Goal: Communication & Community: Answer question/provide support

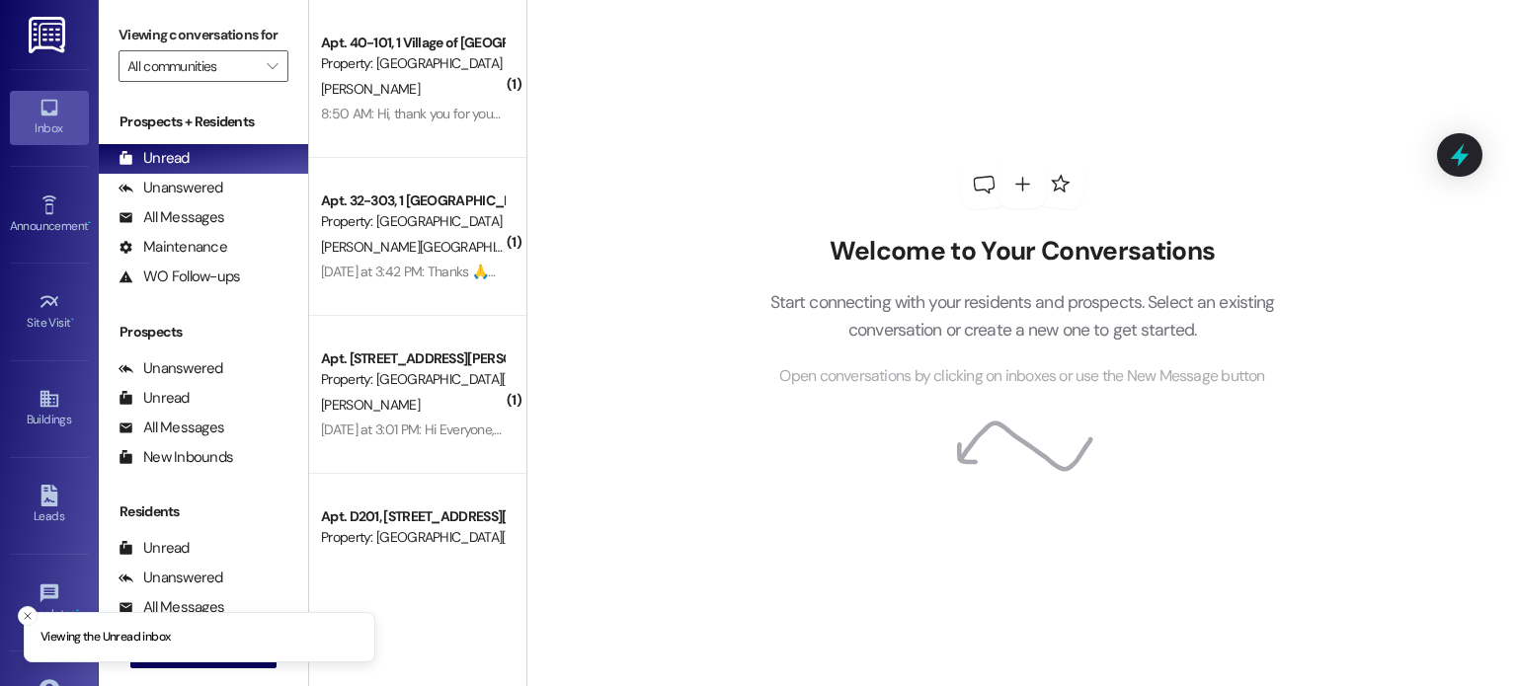
click at [63, 37] on img at bounding box center [49, 35] width 40 height 37
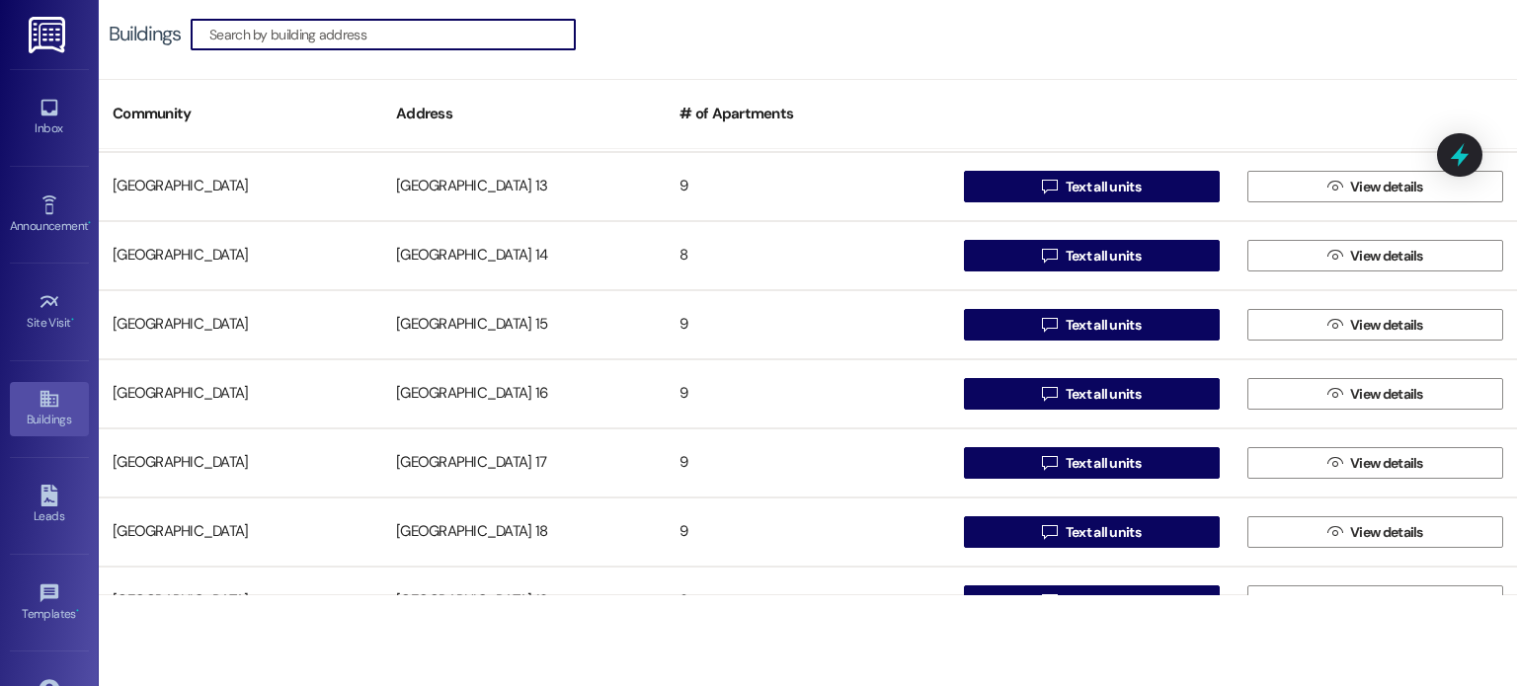
scroll to position [494, 0]
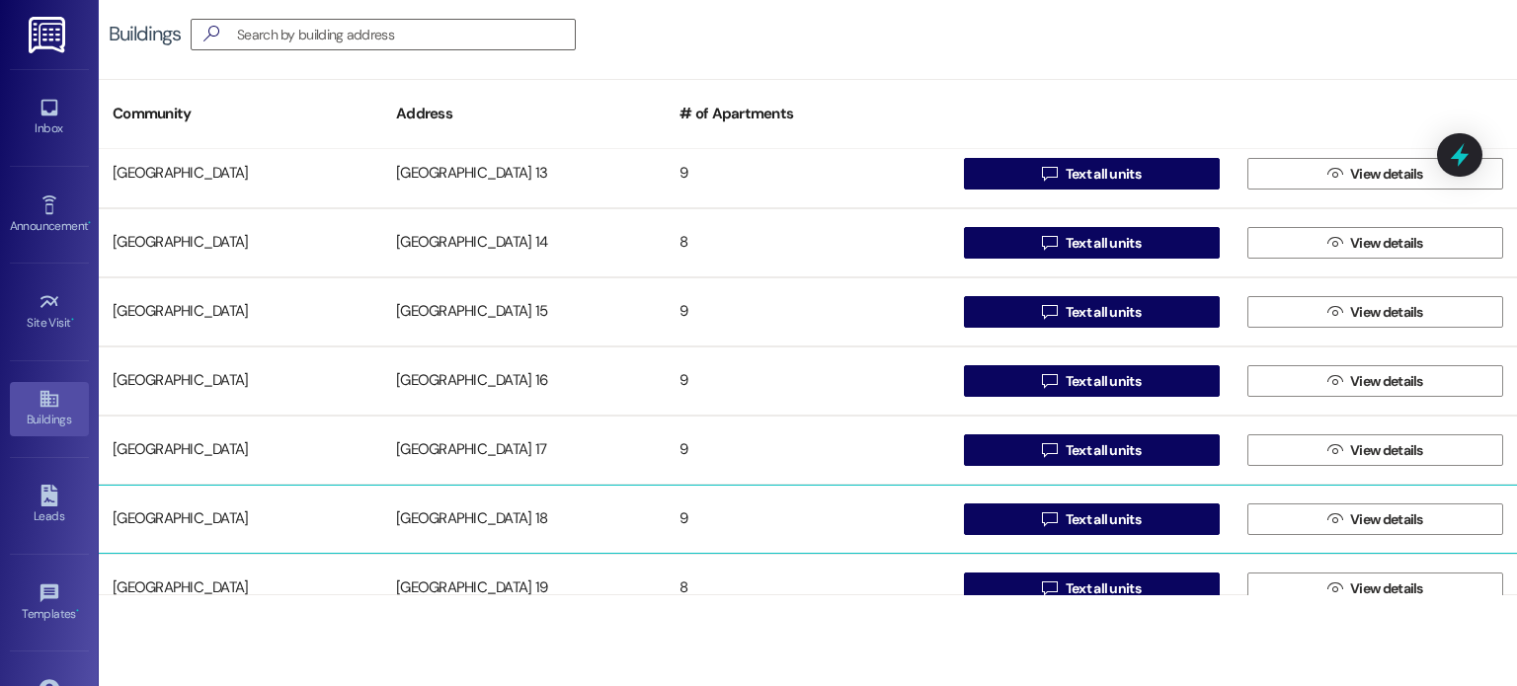
click at [482, 521] on div "Creekside Place 18" at bounding box center [523, 519] width 283 height 39
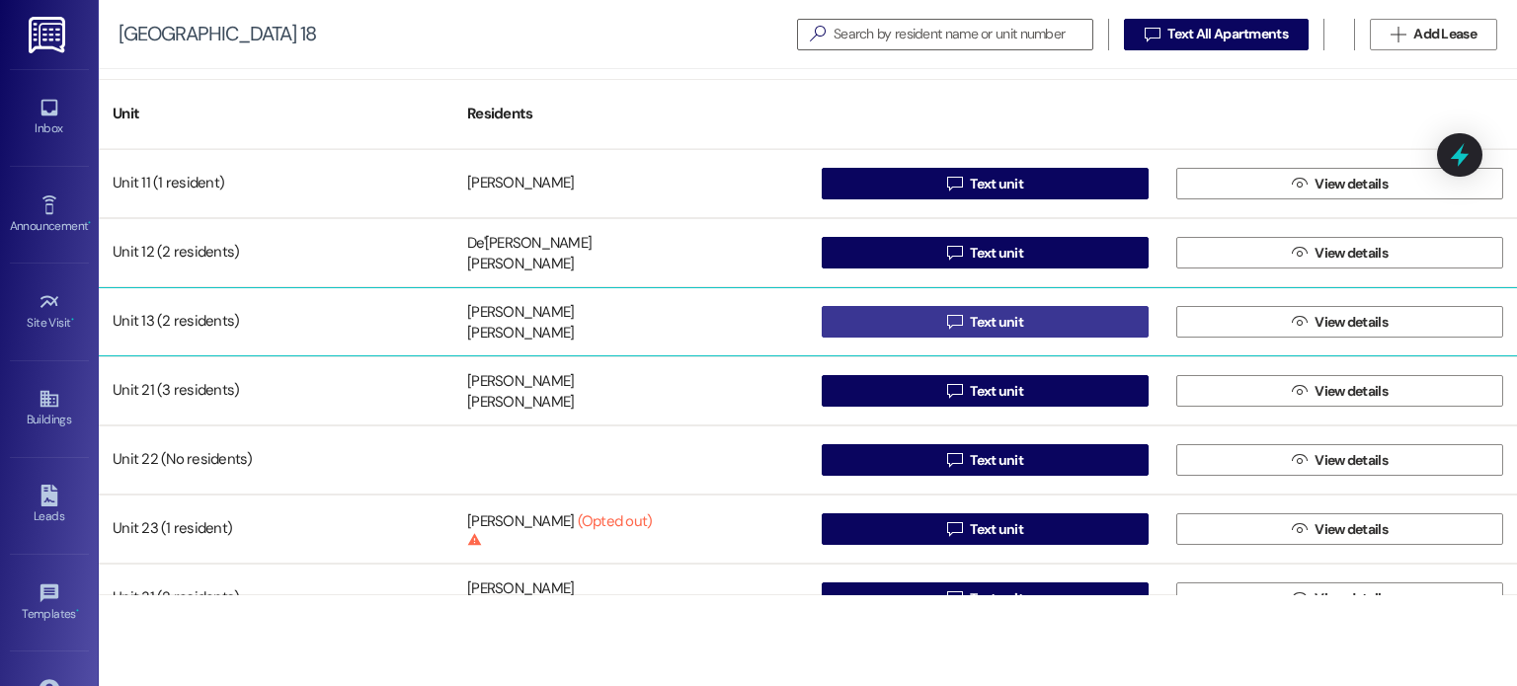
click at [856, 319] on button " Text unit" at bounding box center [985, 322] width 327 height 32
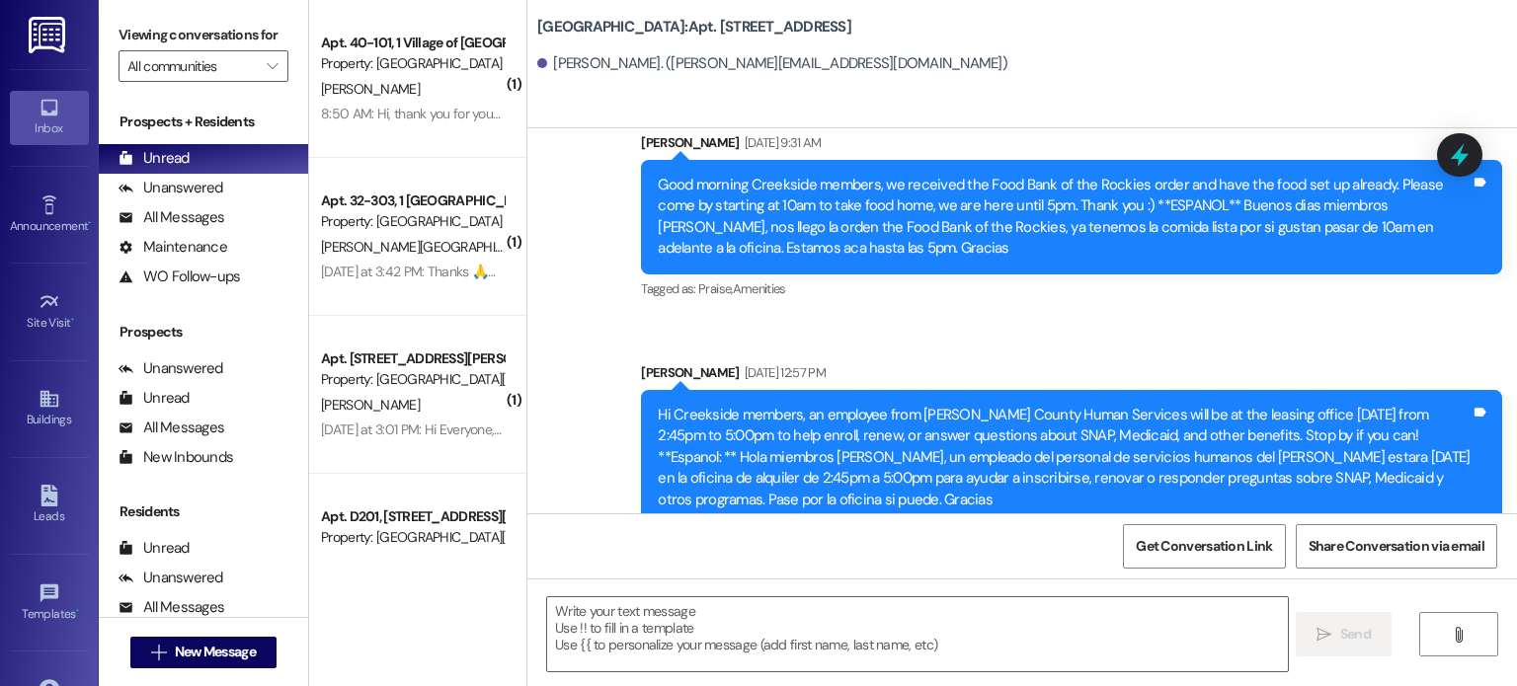
scroll to position [18556, 0]
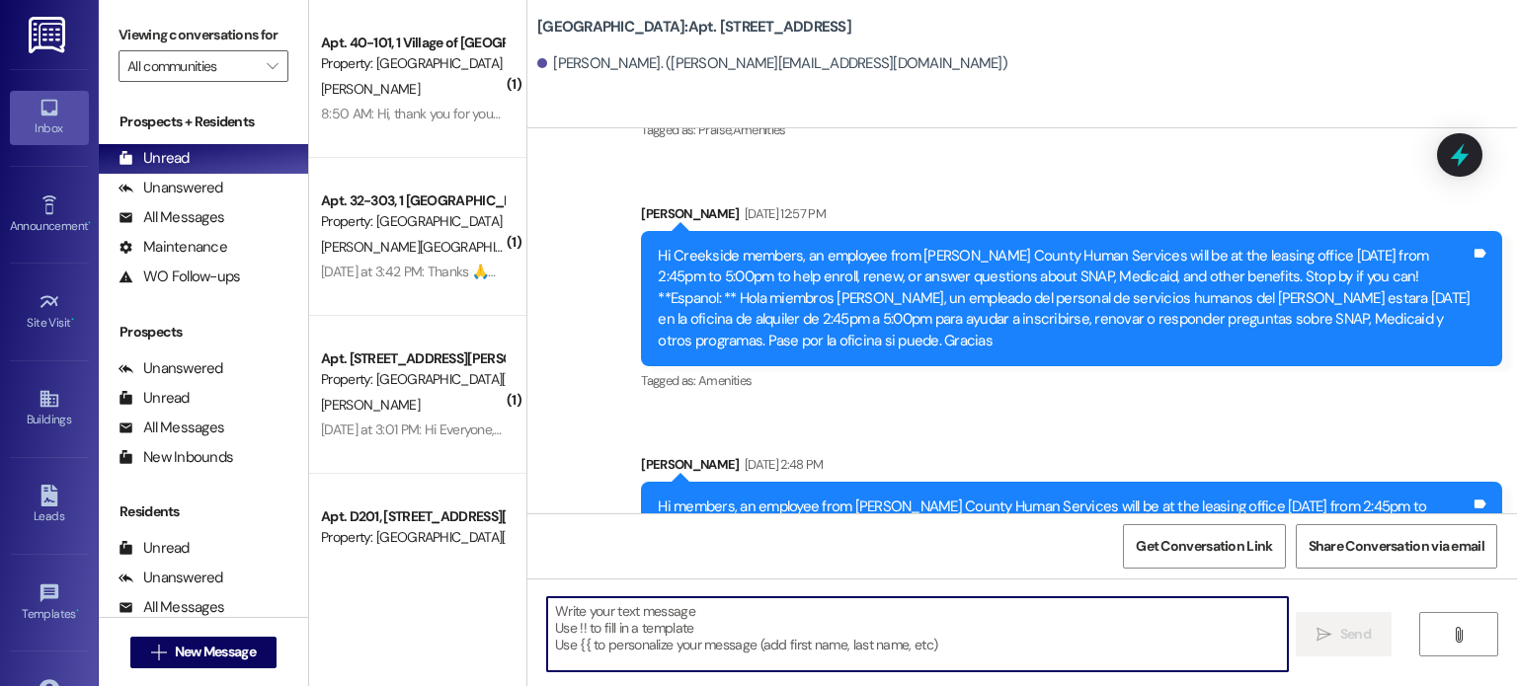
click at [597, 615] on textarea at bounding box center [917, 634] width 740 height 74
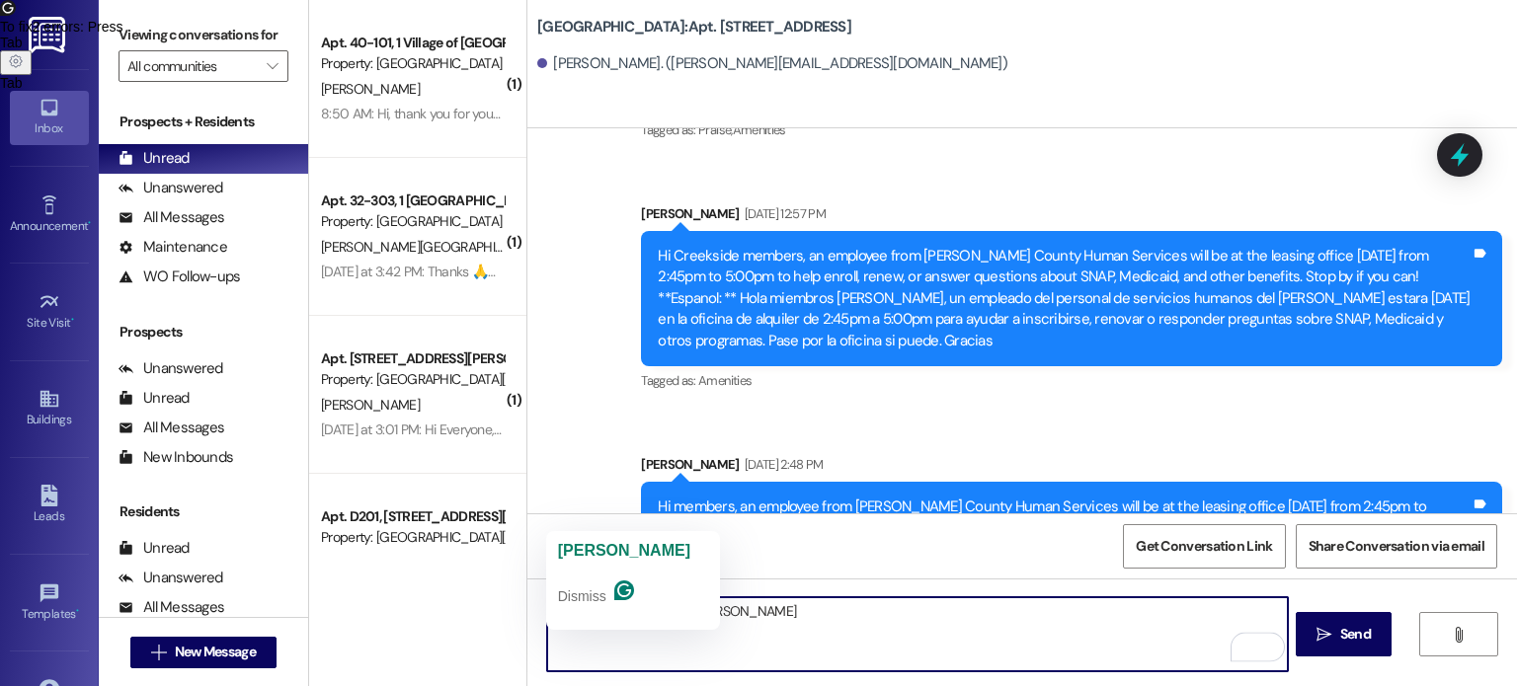
click at [564, 610] on textarea "Hi nAlexis and Nicole" at bounding box center [917, 634] width 740 height 74
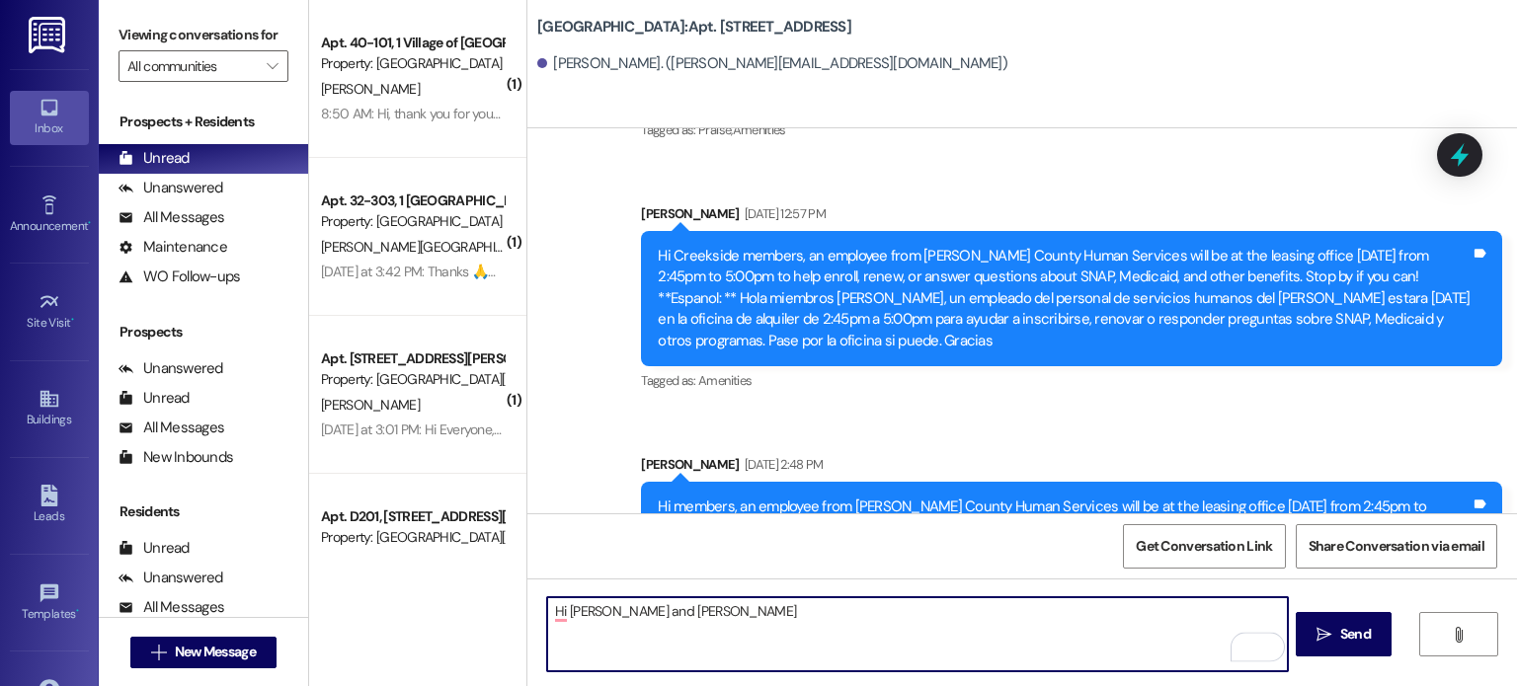
click at [668, 613] on textarea "Hi Alexis and Nicole" at bounding box center [917, 634] width 740 height 74
type textarea "Hi Alexis and Nicole, I need a couple of quick signatures from you. Please stop…"
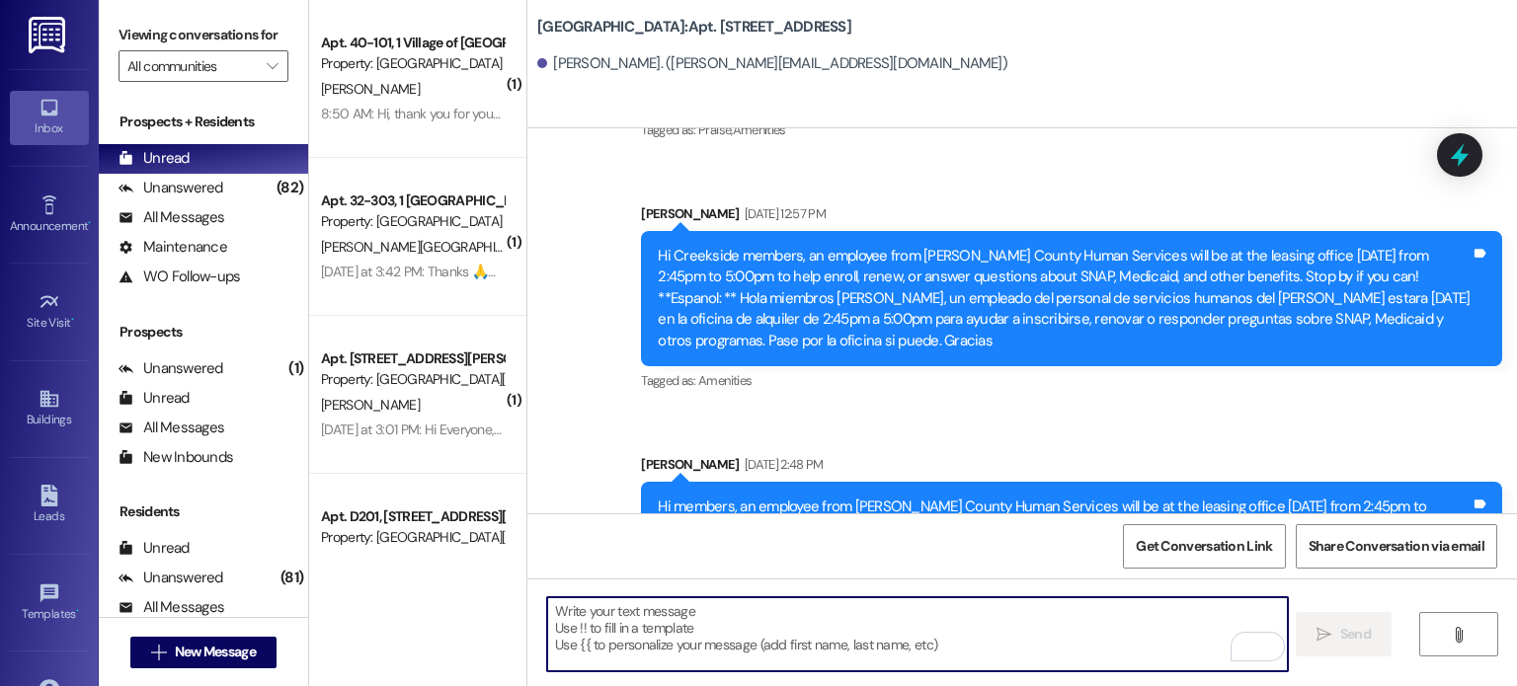
click at [42, 36] on img at bounding box center [49, 35] width 40 height 37
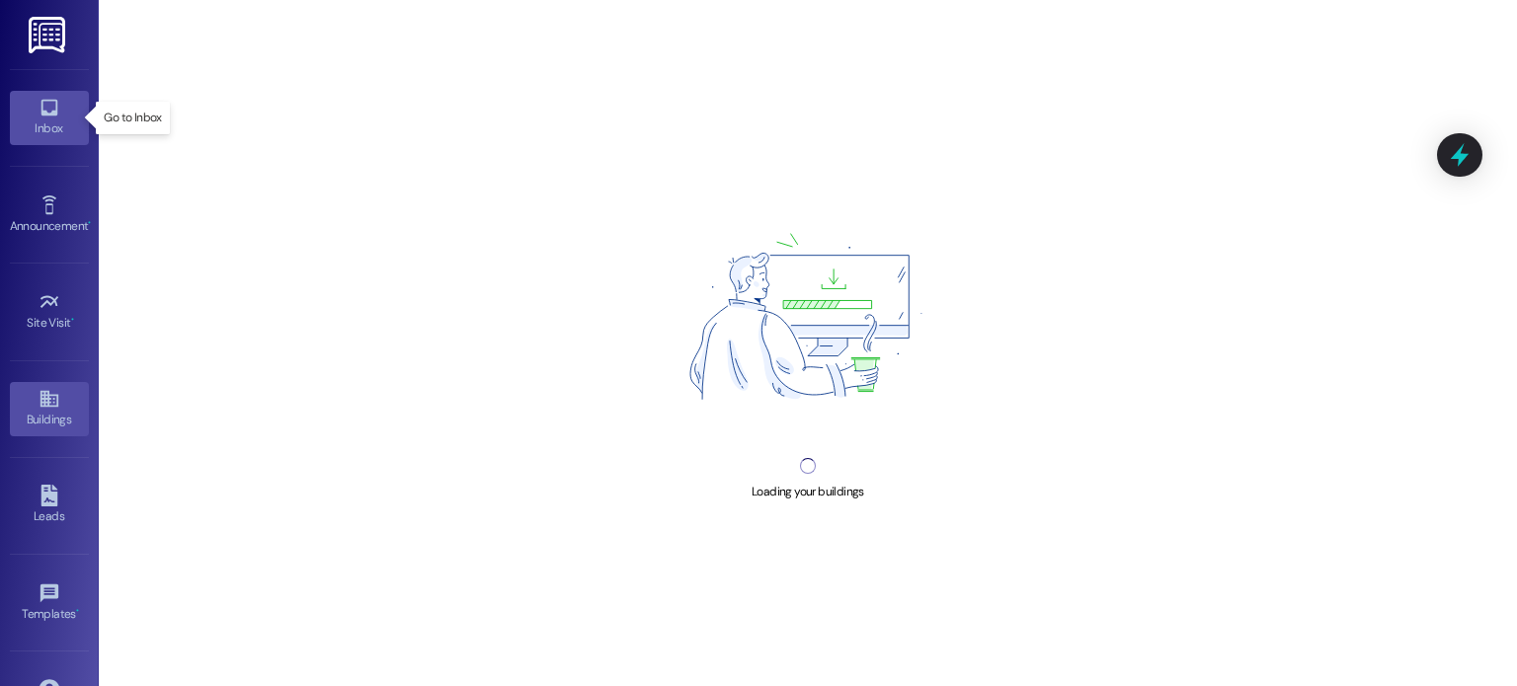
click at [50, 120] on div "Inbox" at bounding box center [49, 128] width 99 height 20
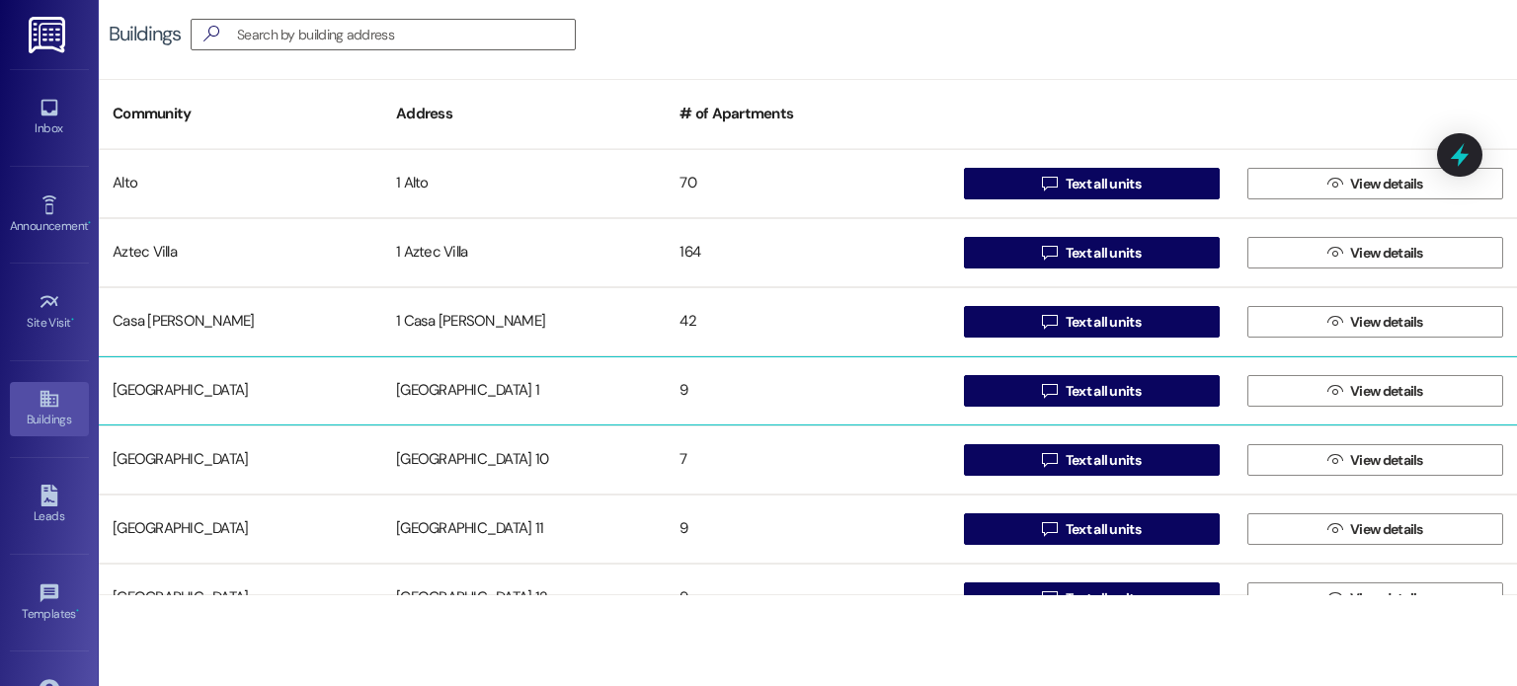
click at [445, 388] on div "[GEOGRAPHIC_DATA] 1" at bounding box center [523, 390] width 283 height 39
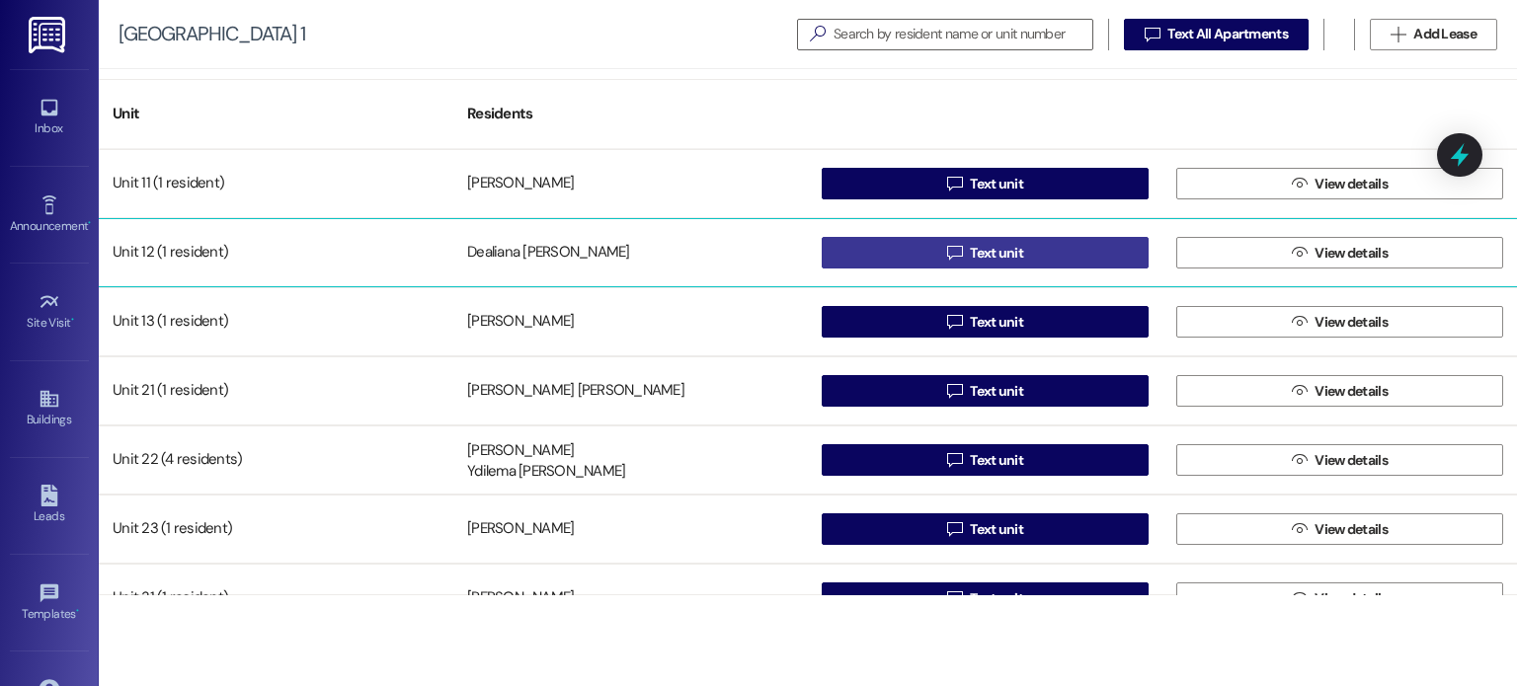
click at [912, 247] on button " Text unit" at bounding box center [985, 253] width 327 height 32
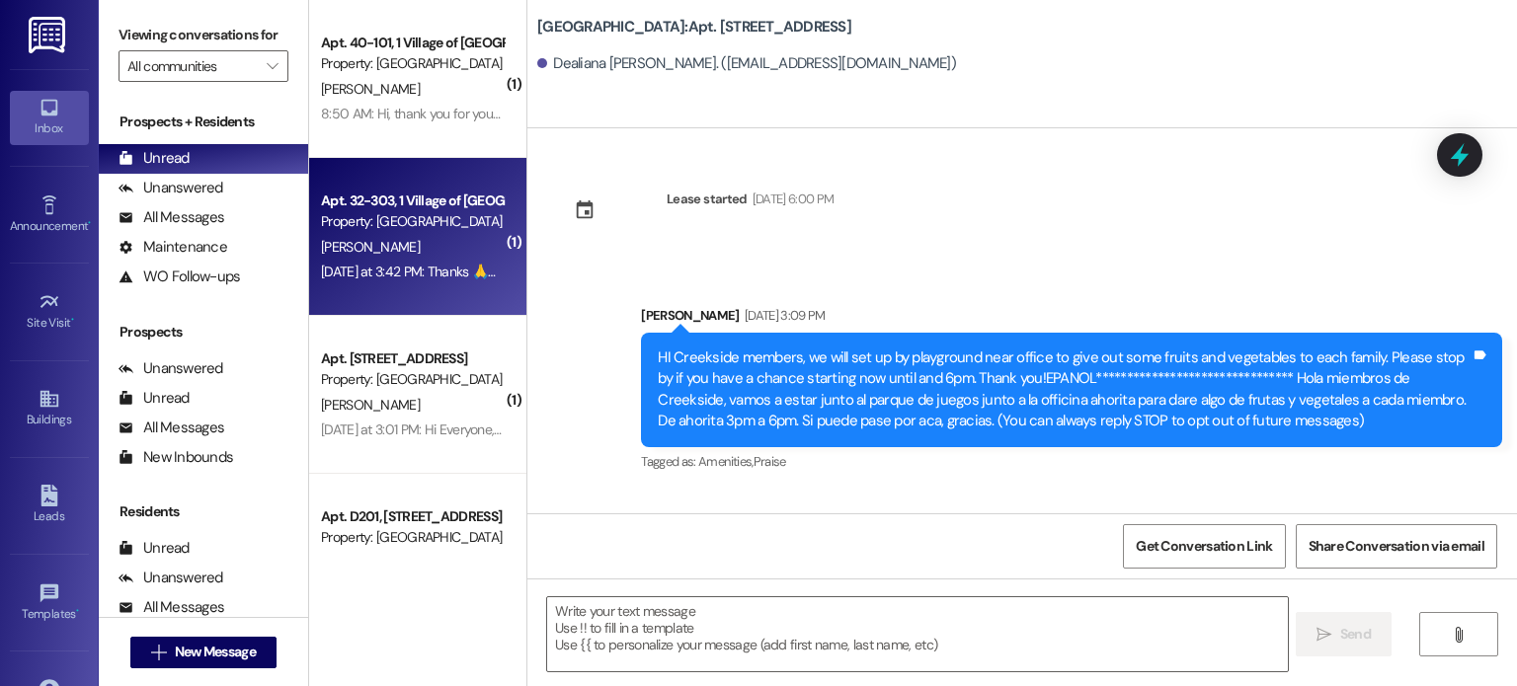
scroll to position [20463, 0]
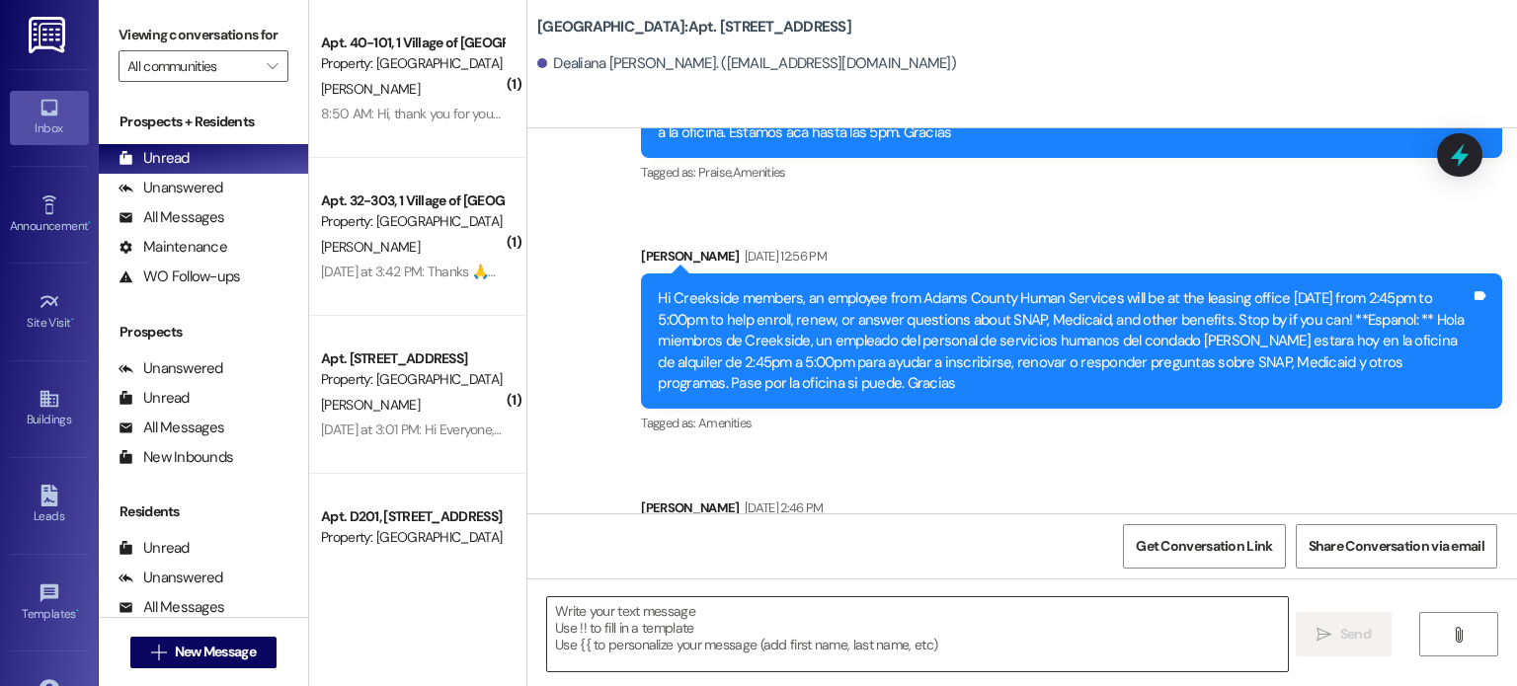
click at [628, 601] on textarea at bounding box center [917, 634] width 740 height 74
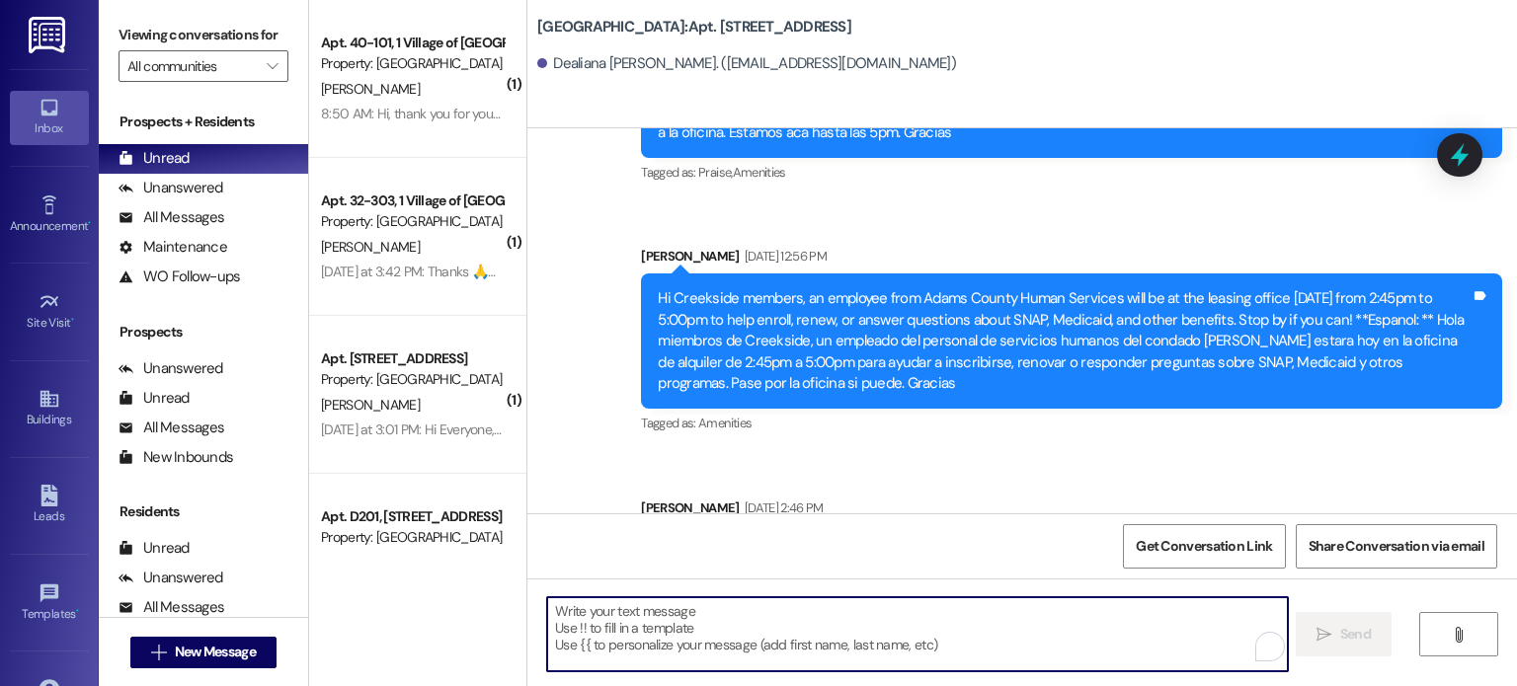
click at [619, 609] on textarea "To enrich screen reader interactions, please activate Accessibility in Grammarl…" at bounding box center [917, 634] width 740 height 74
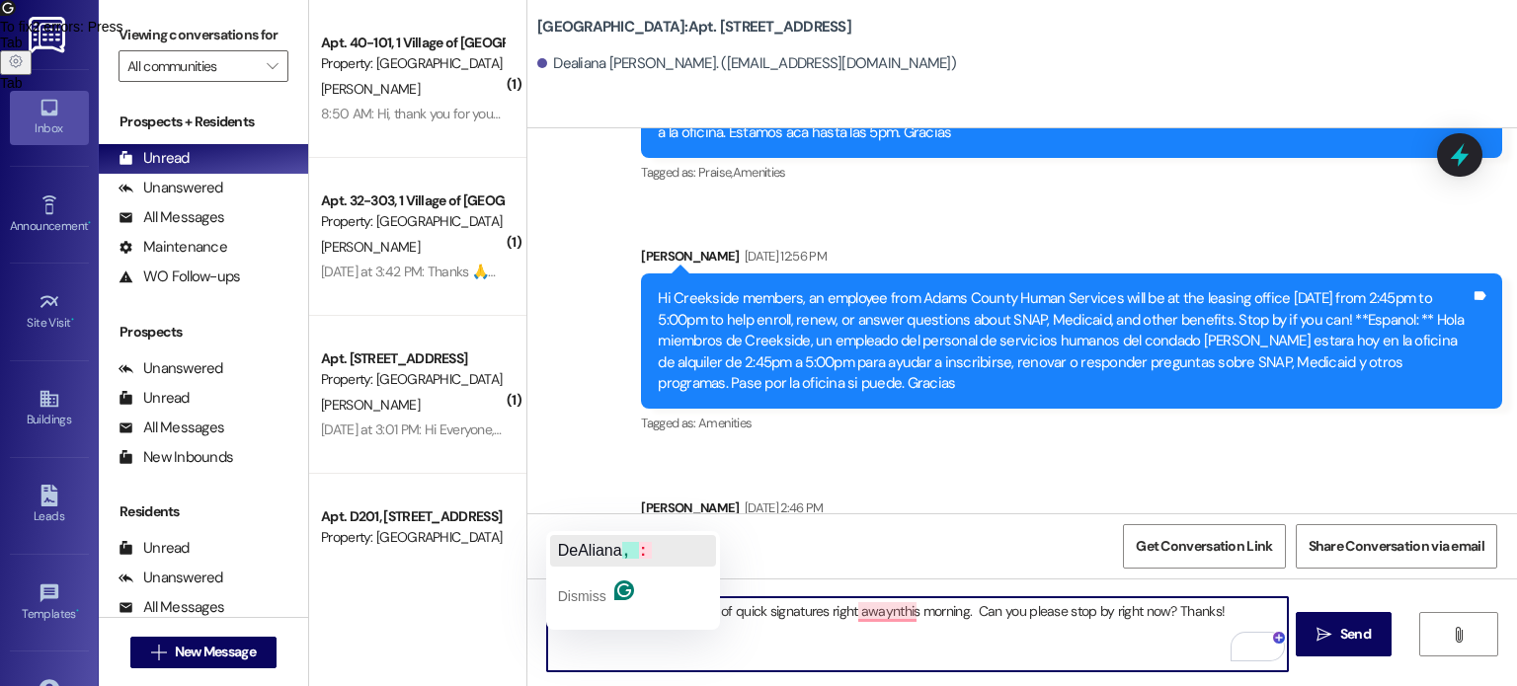
click at [595, 552] on span "DeAliana" at bounding box center [590, 550] width 64 height 17
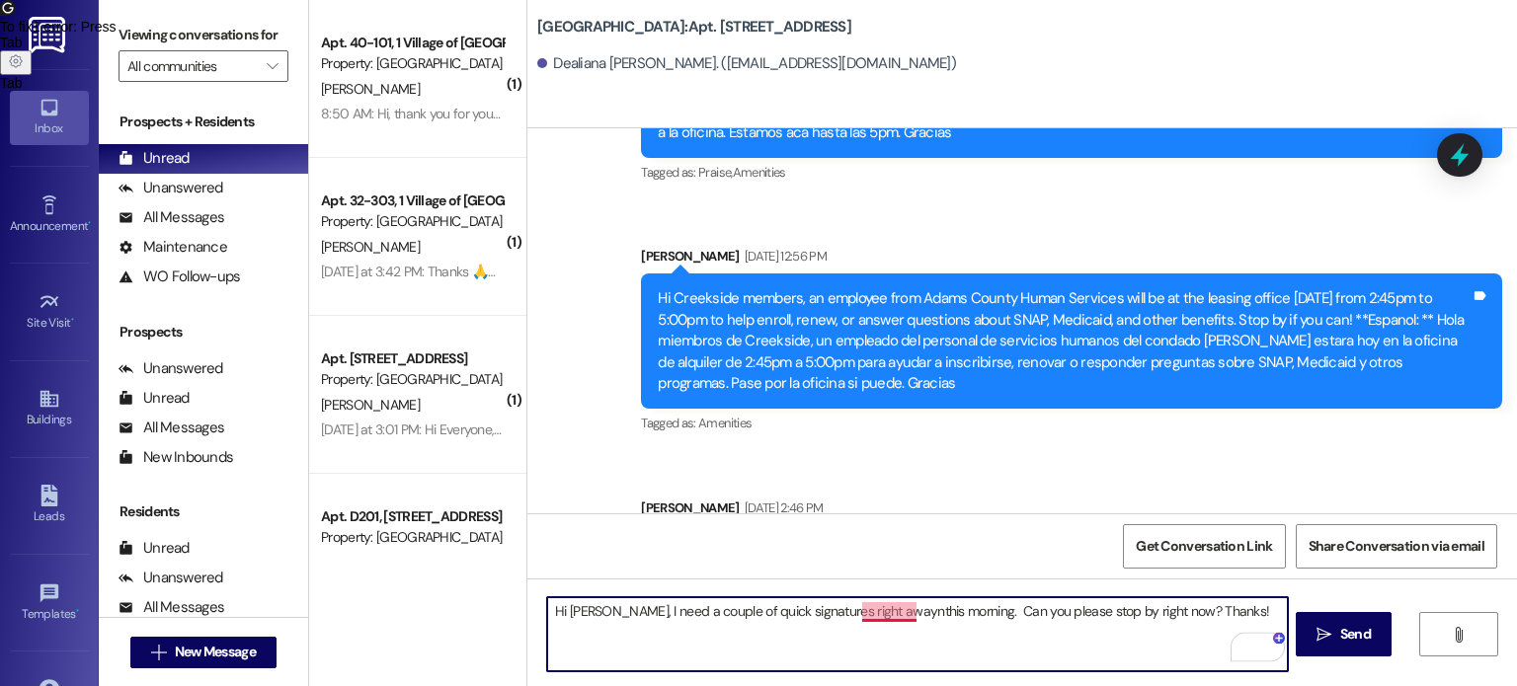
click at [866, 611] on textarea "Hi DeAliana, I need a couple of quick signatures right awaynthis morning. Can y…" at bounding box center [917, 634] width 740 height 74
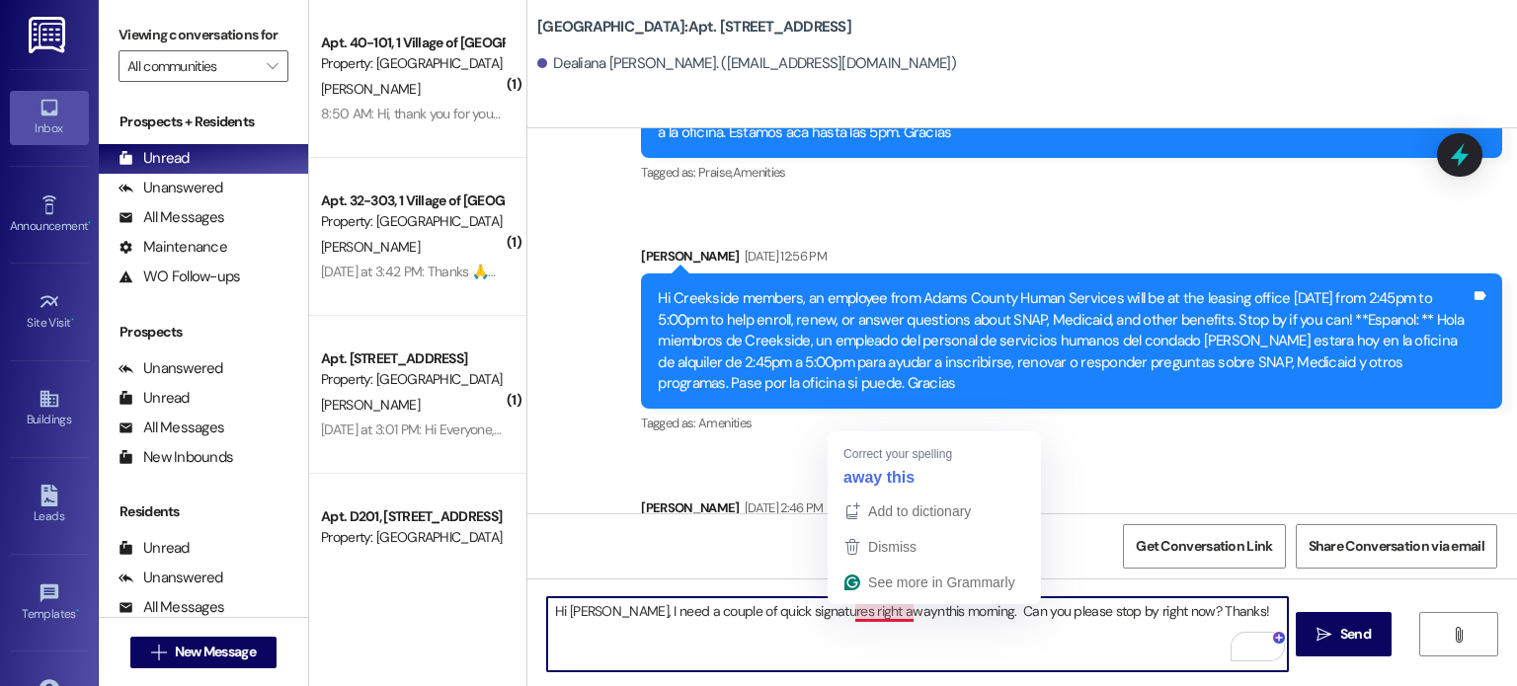
click at [869, 611] on textarea "Hi DeAliana, I need a couple of quick signatures right awaynthis morning. Can y…" at bounding box center [917, 634] width 740 height 74
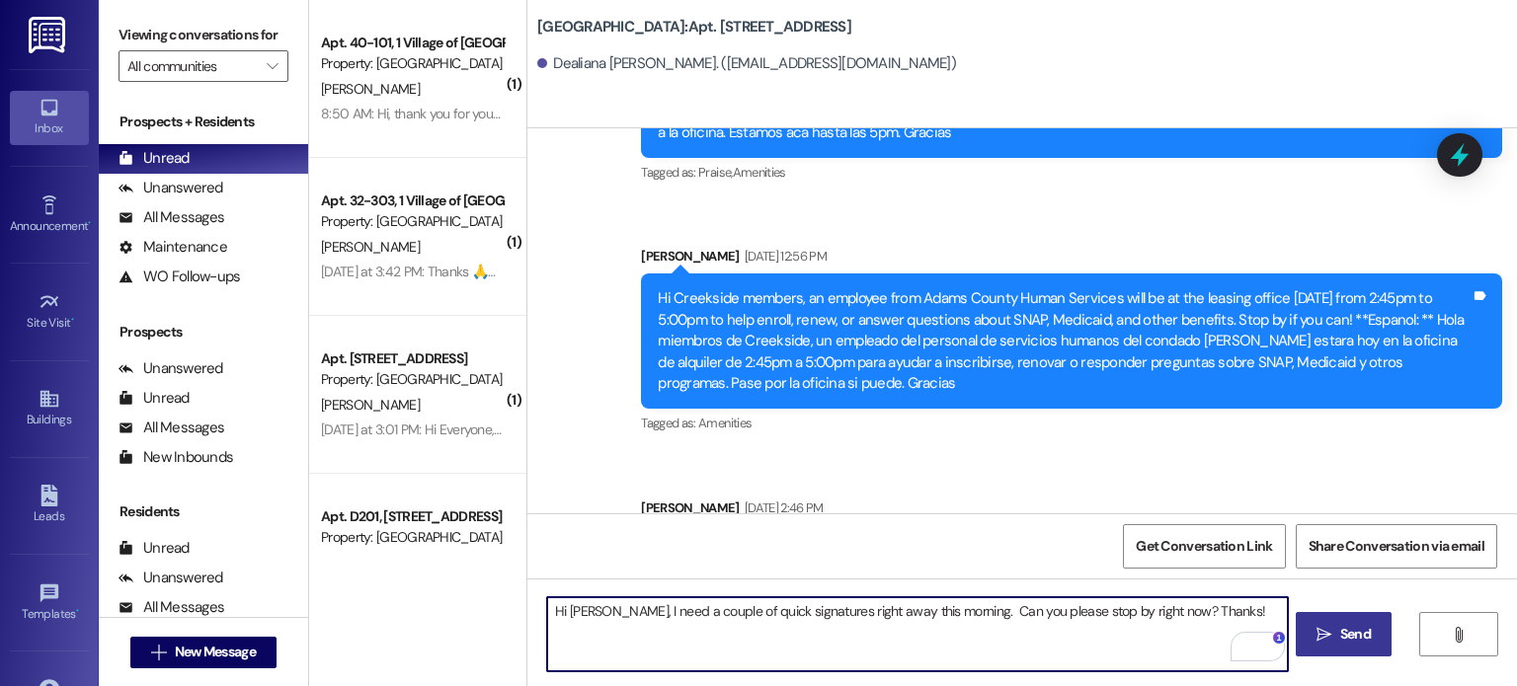
type textarea "Hi DeAliana, I need a couple of quick signatures right away this morning. Can y…"
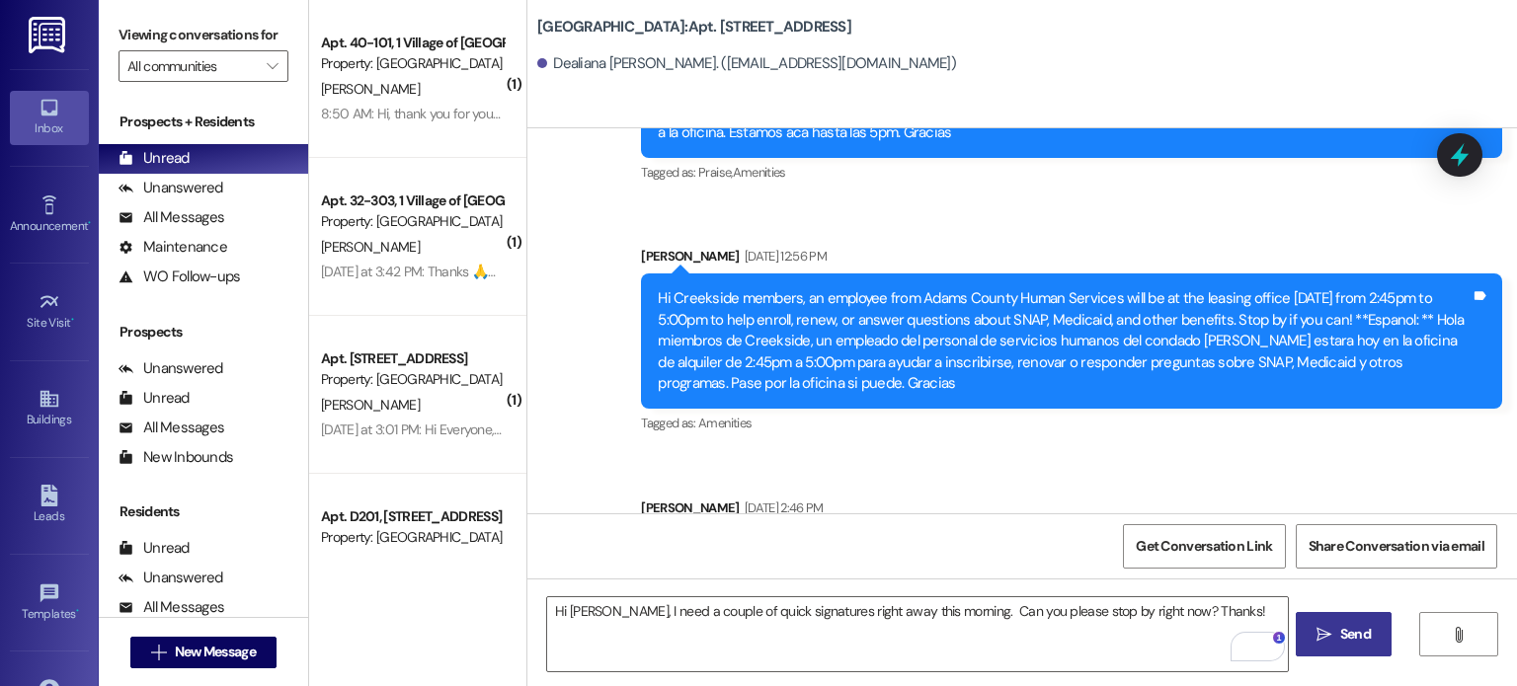
click at [1327, 632] on icon "" at bounding box center [1323, 635] width 15 height 16
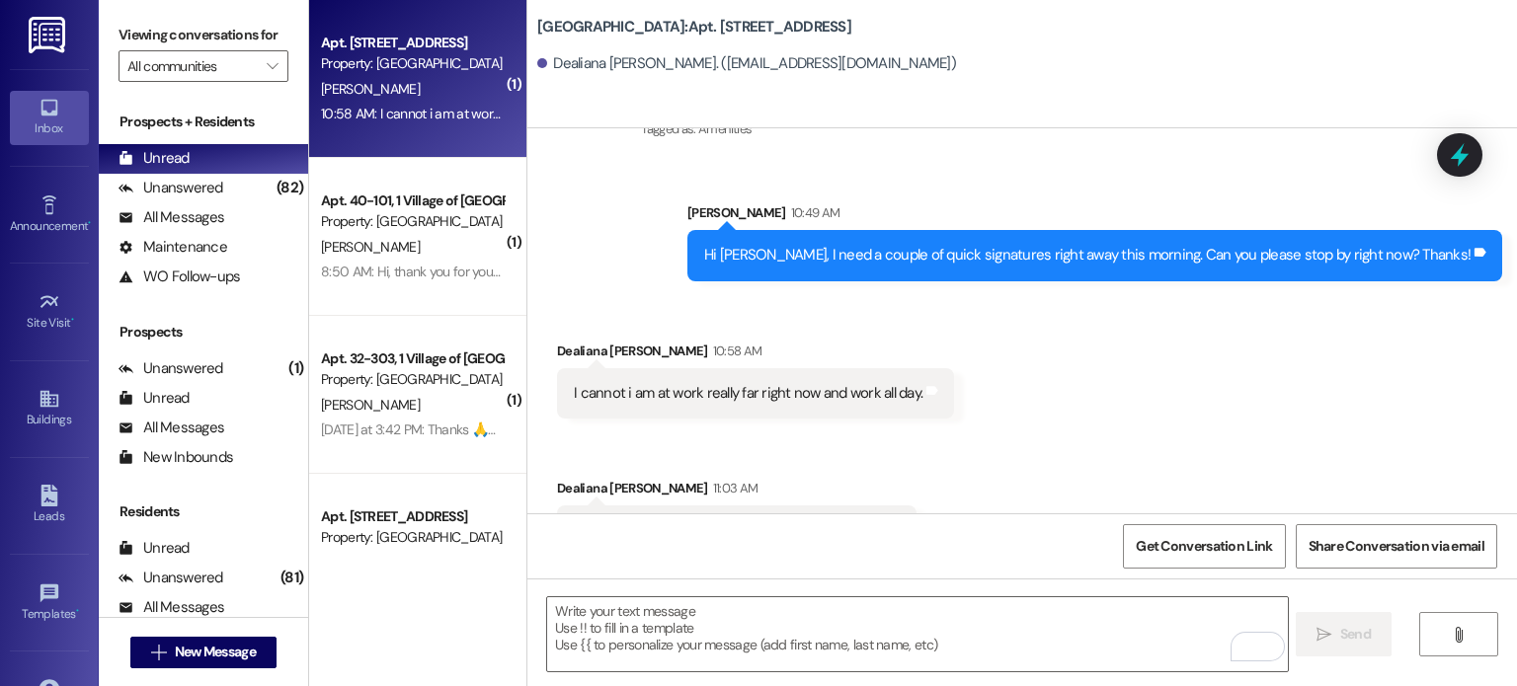
scroll to position [21014, 0]
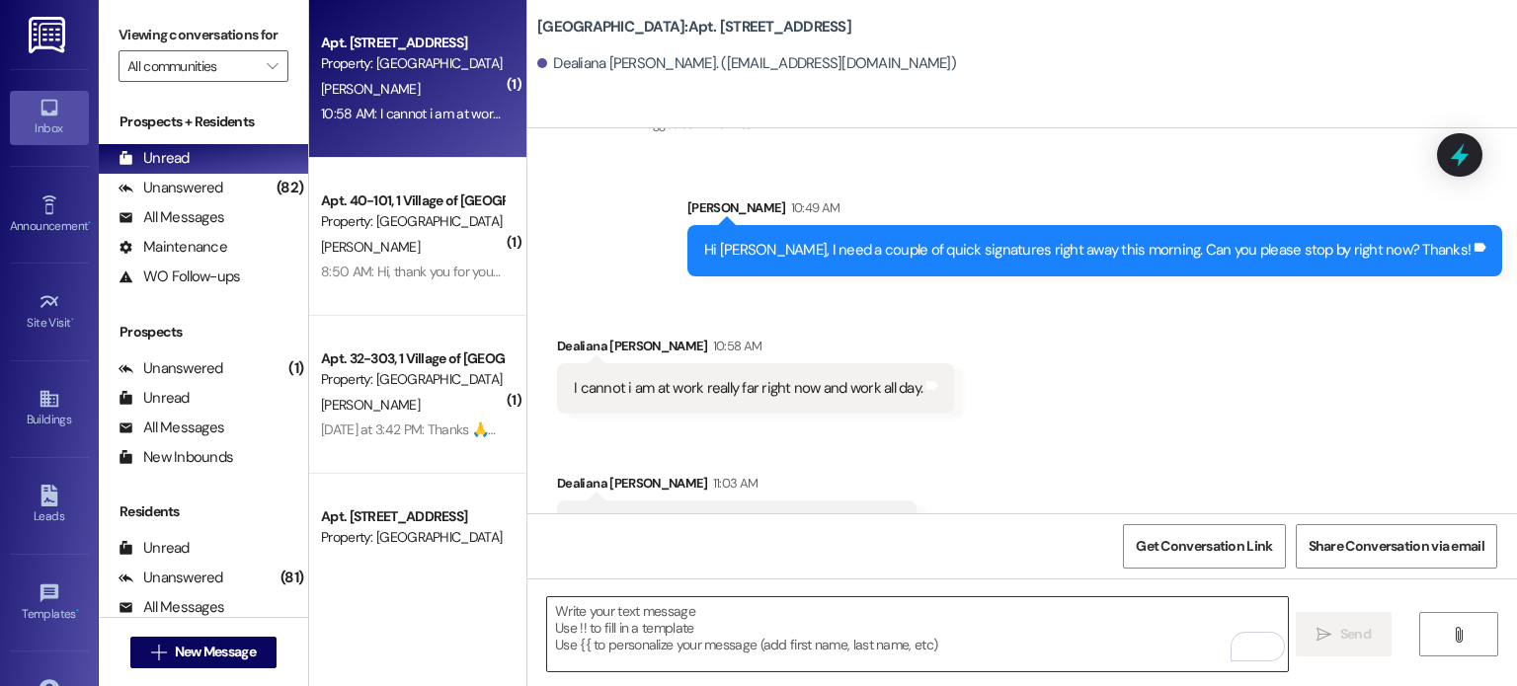
click at [665, 603] on textarea "To enrich screen reader interactions, please activate Accessibility in Grammarl…" at bounding box center [917, 634] width 740 height 74
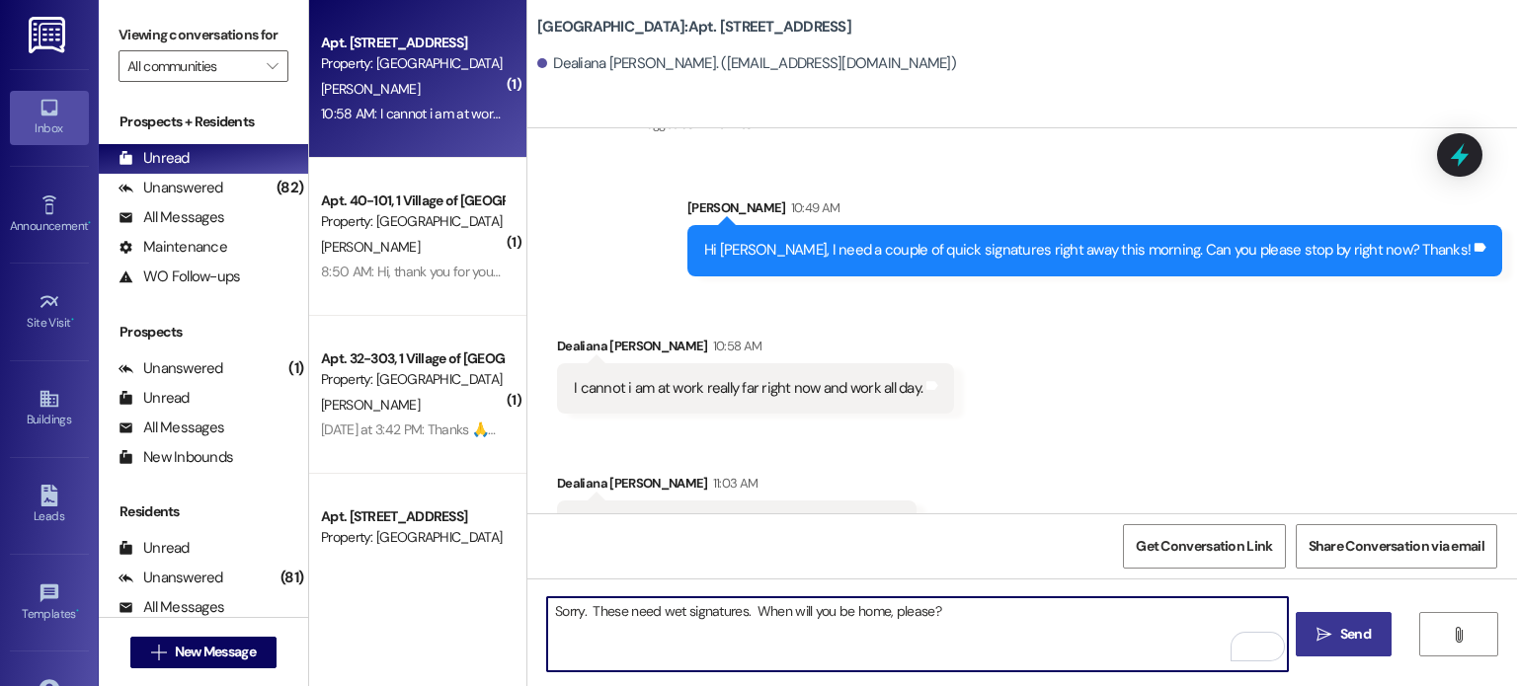
type textarea "Sorry. These need wet signatures. When will you be home, please?"
click at [1336, 636] on span "Send" at bounding box center [1355, 634] width 39 height 21
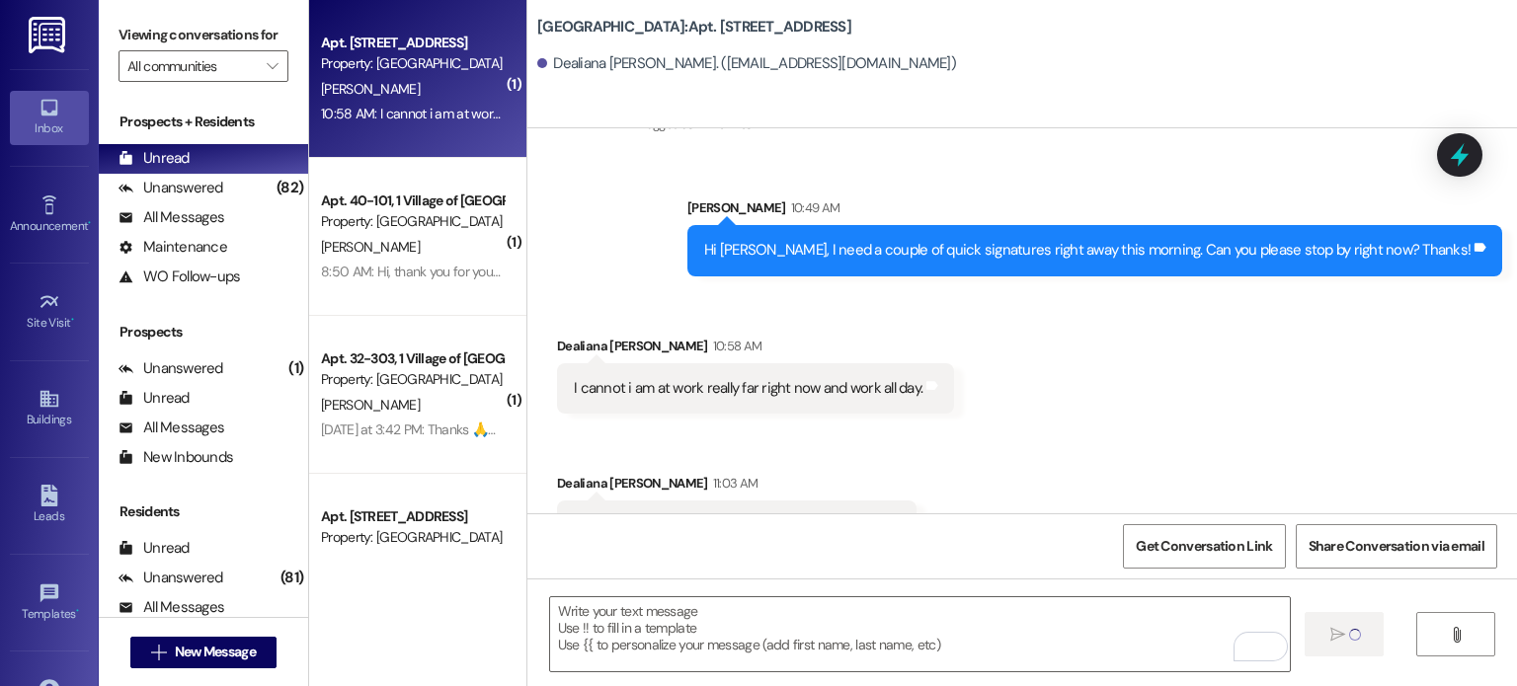
scroll to position [20876, 0]
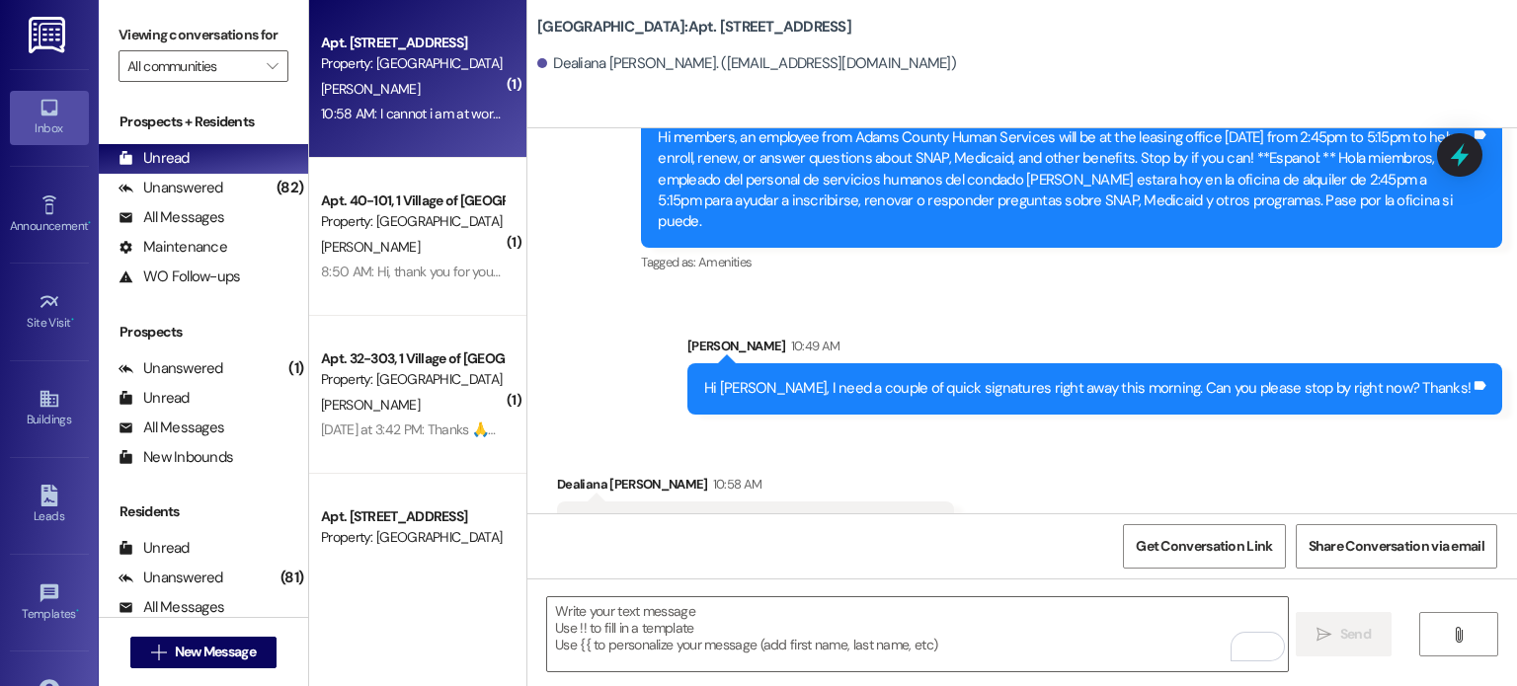
click at [925, 430] on div "Received via SMS Dealiana Perez 10:58 AM I cannot i am at work really far right…" at bounding box center [1021, 567] width 989 height 275
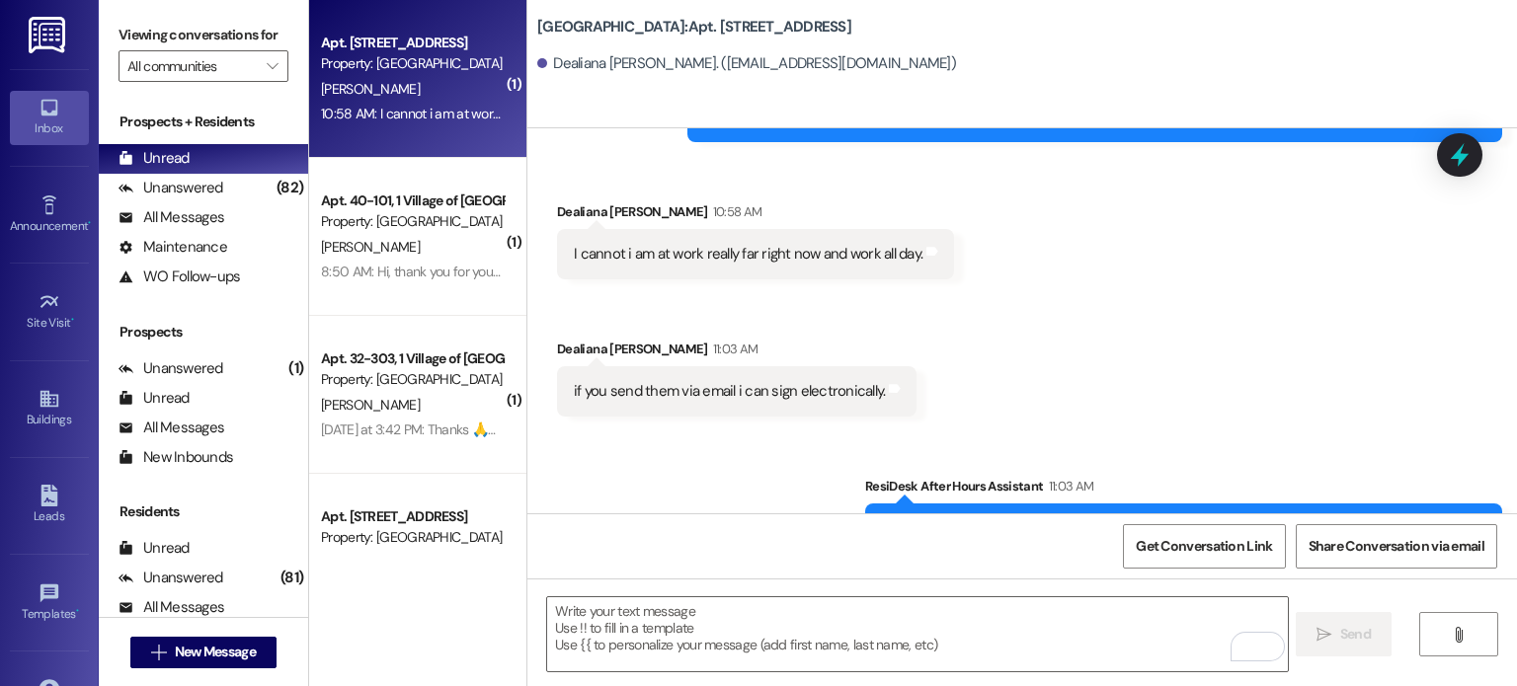
scroll to position [21151, 0]
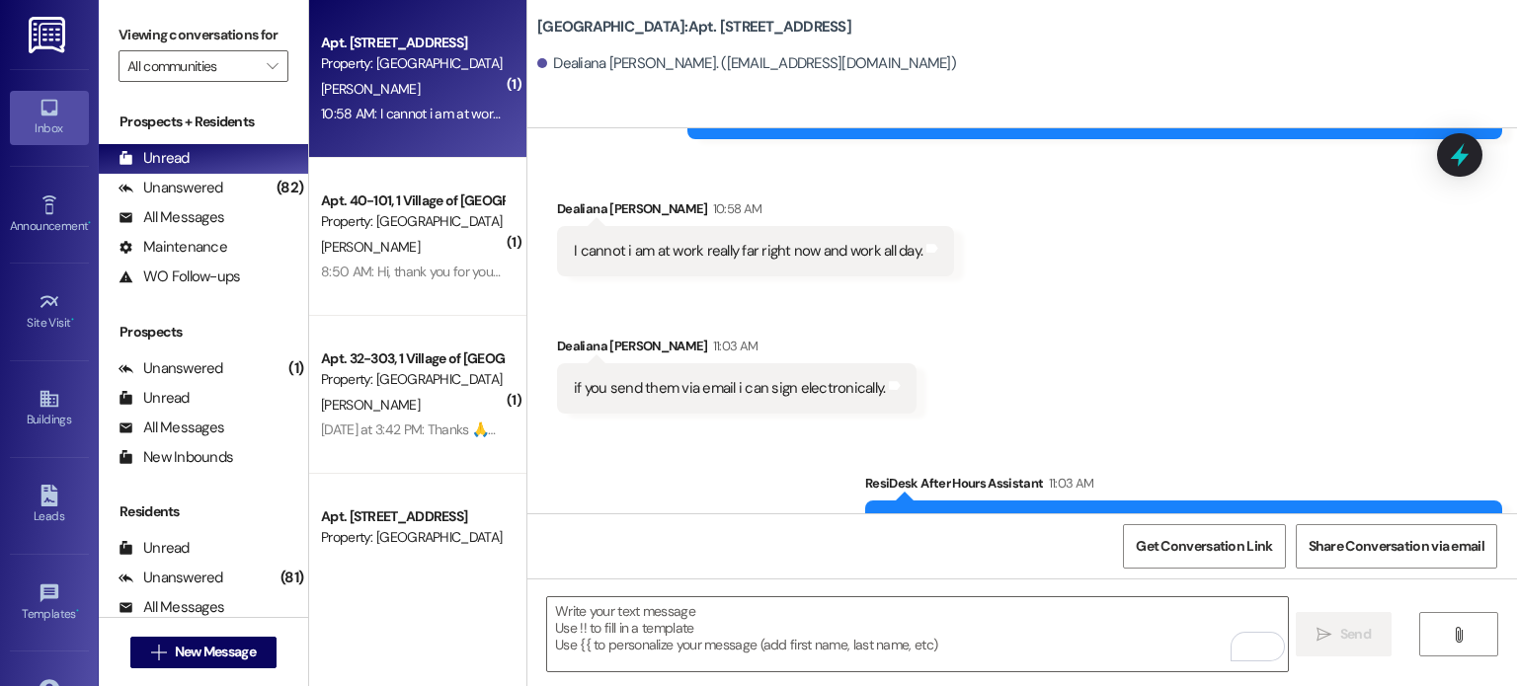
click at [51, 36] on img at bounding box center [49, 35] width 40 height 37
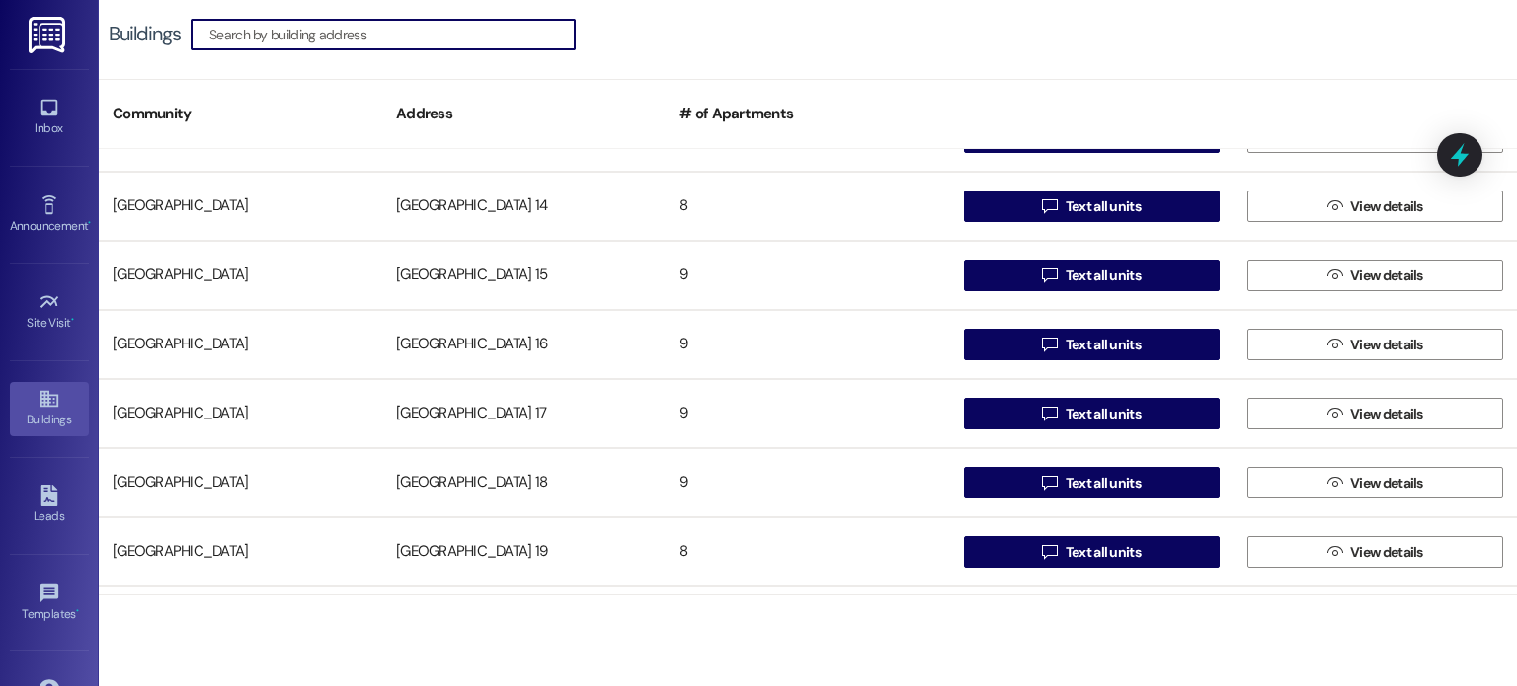
scroll to position [691, 0]
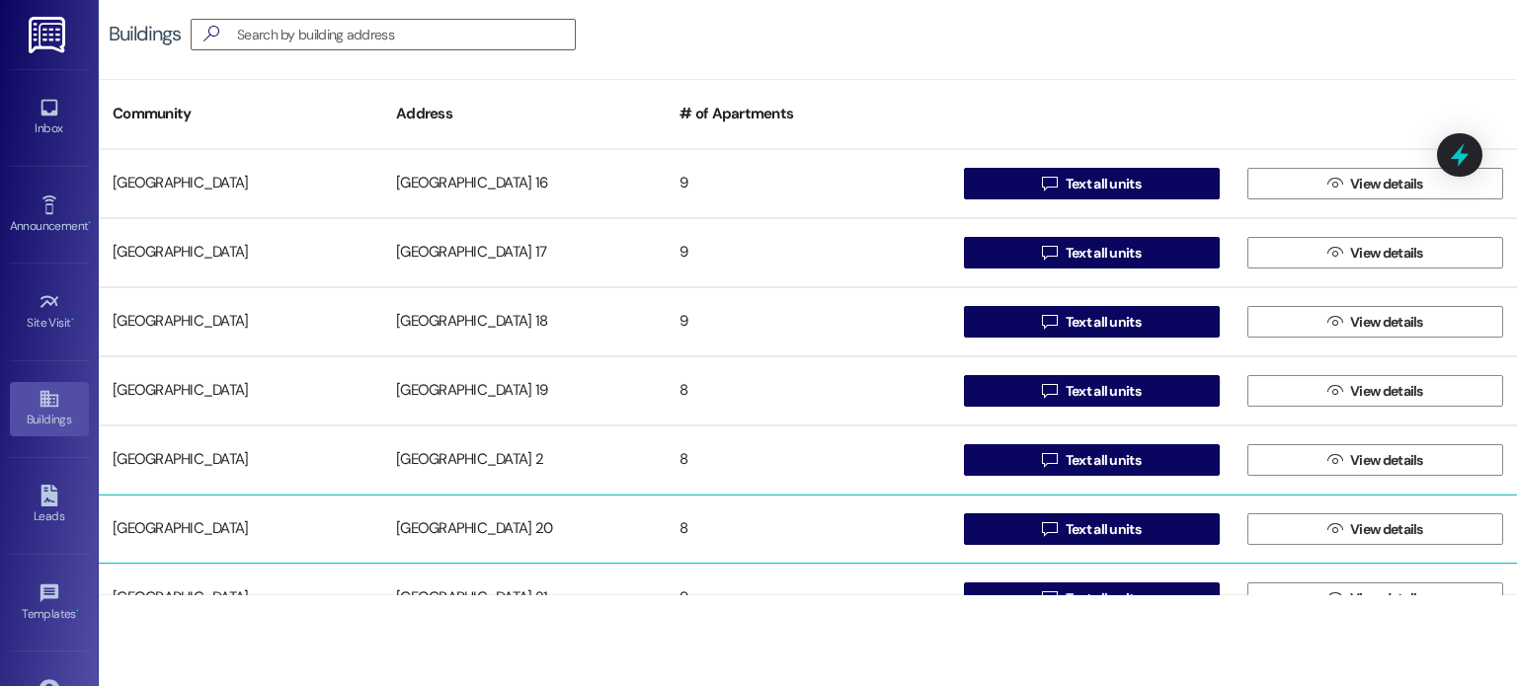
click at [433, 526] on div "Creekside Place 20" at bounding box center [523, 529] width 283 height 39
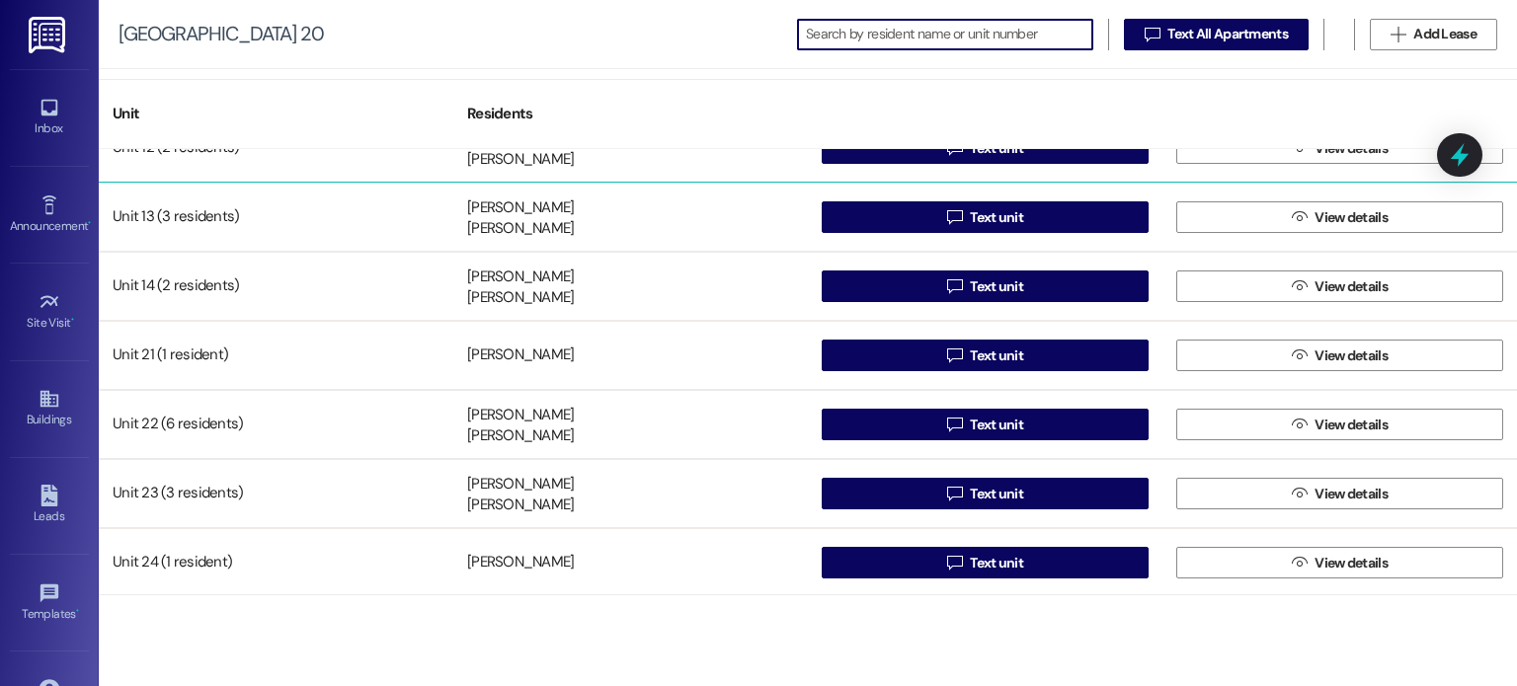
scroll to position [107, 0]
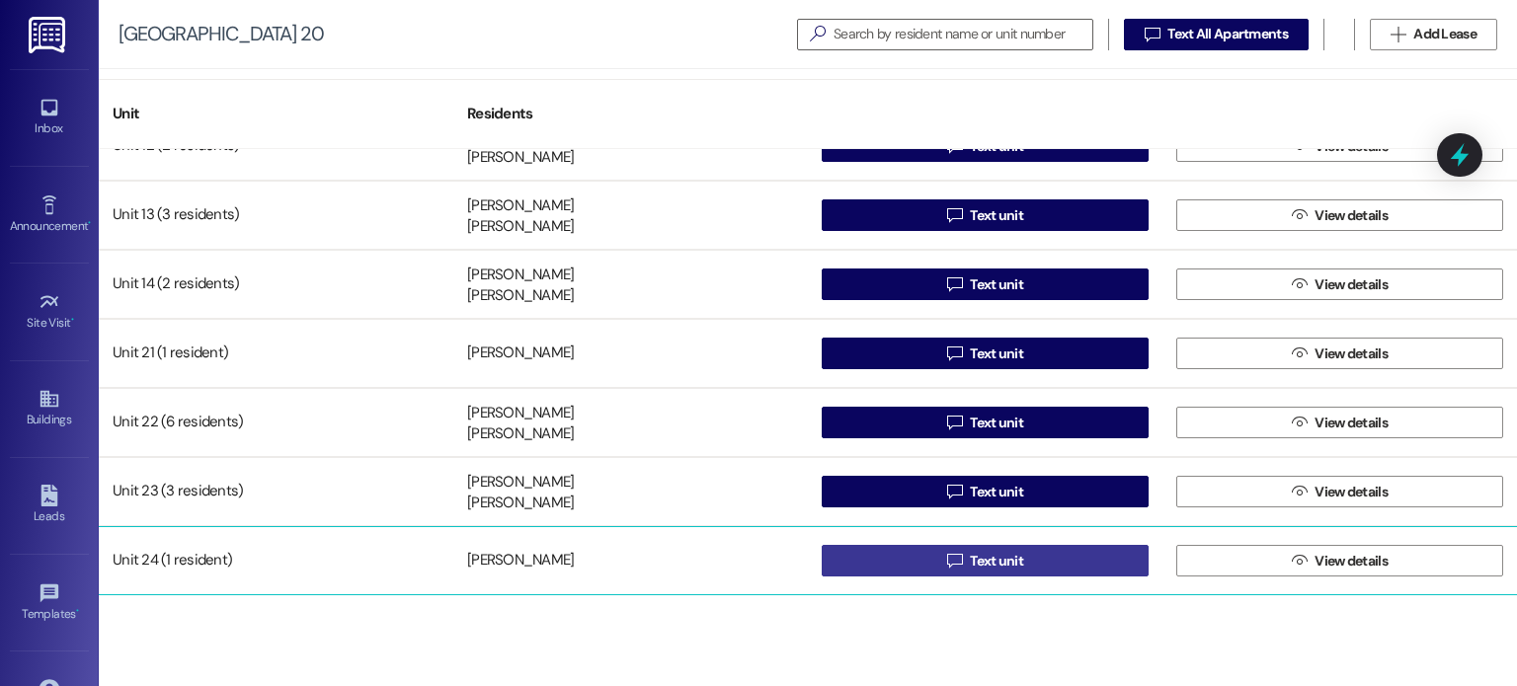
click at [885, 556] on button " Text unit" at bounding box center [985, 561] width 327 height 32
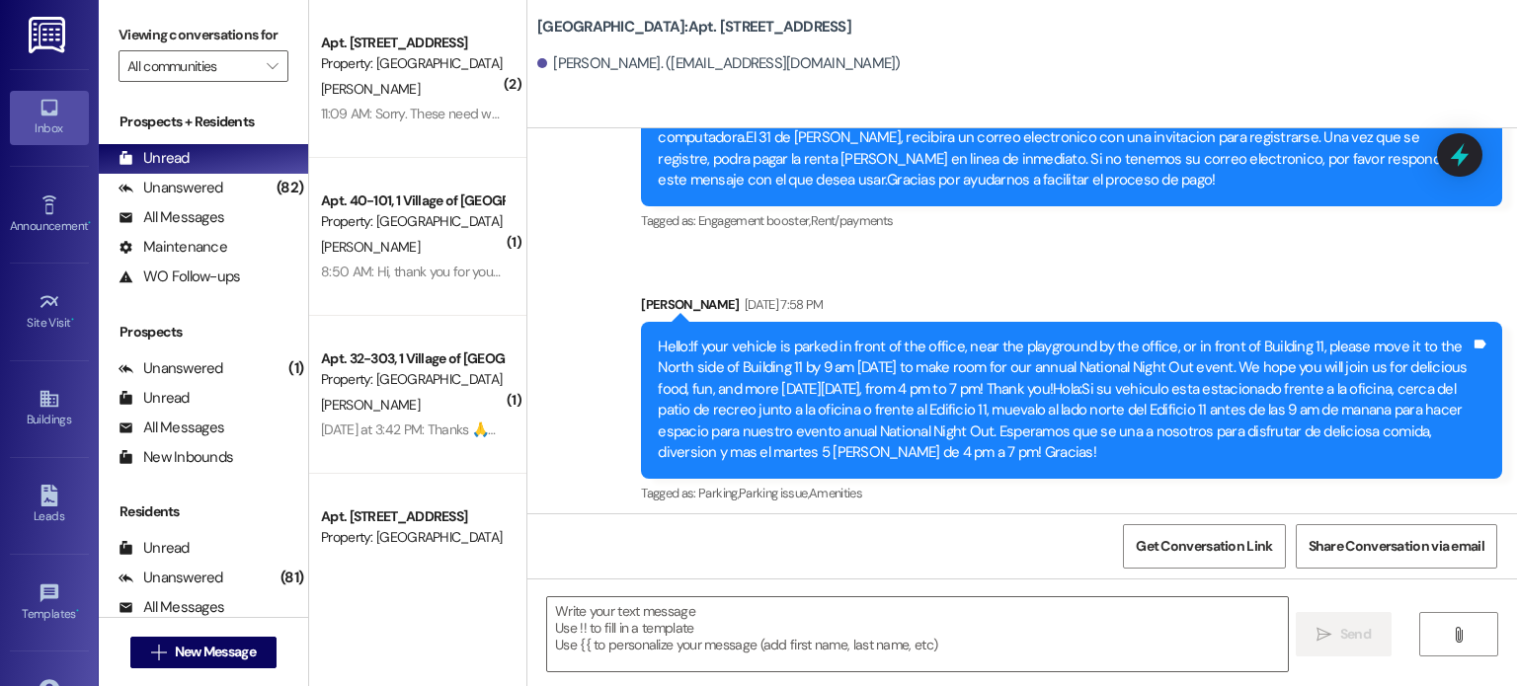
scroll to position [13816, 0]
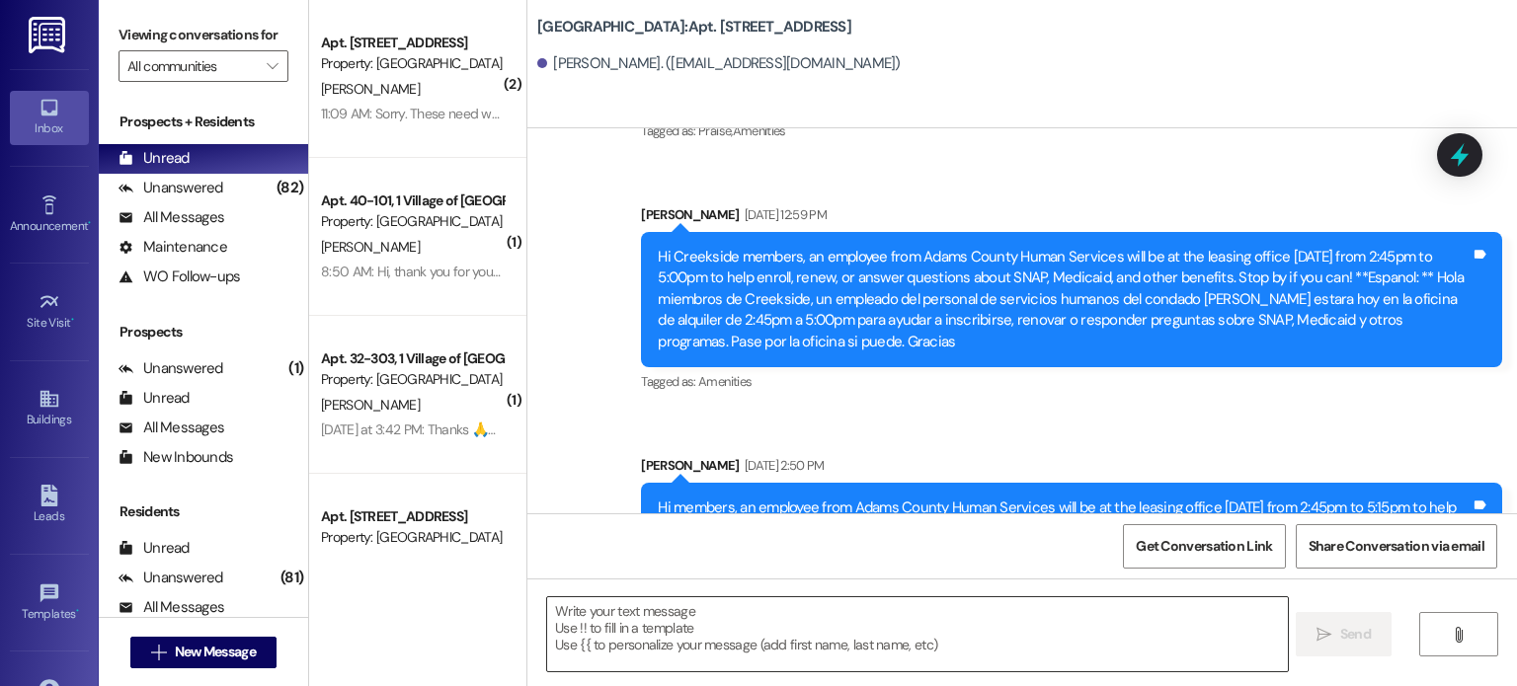
click at [557, 613] on textarea at bounding box center [917, 634] width 740 height 74
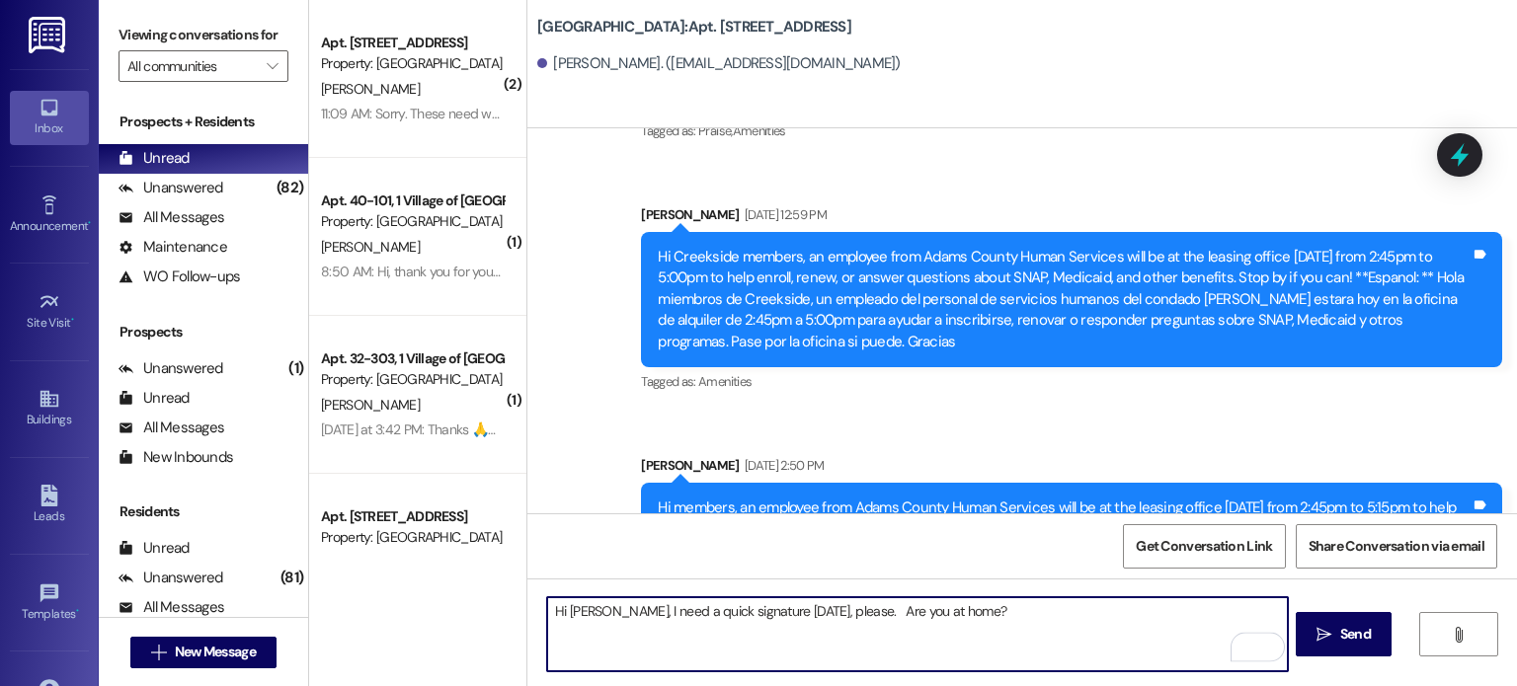
click at [729, 610] on textarea "Hi Emily, I need a quick signature today, please. Are you at home?" at bounding box center [917, 634] width 740 height 74
drag, startPoint x: 641, startPoint y: 610, endPoint x: 674, endPoint y: 607, distance: 33.7
click at [674, 607] on textarea "Hi Emily, I need a quick signature today, please. Are you at home?" at bounding box center [917, 634] width 740 height 74
click at [695, 608] on textarea "Hi Emily, I need a signature today, please. Are you at home?" at bounding box center [917, 634] width 740 height 74
type textarea "Hi Emily, I need a signature ASAP today, please. Are you at home?"
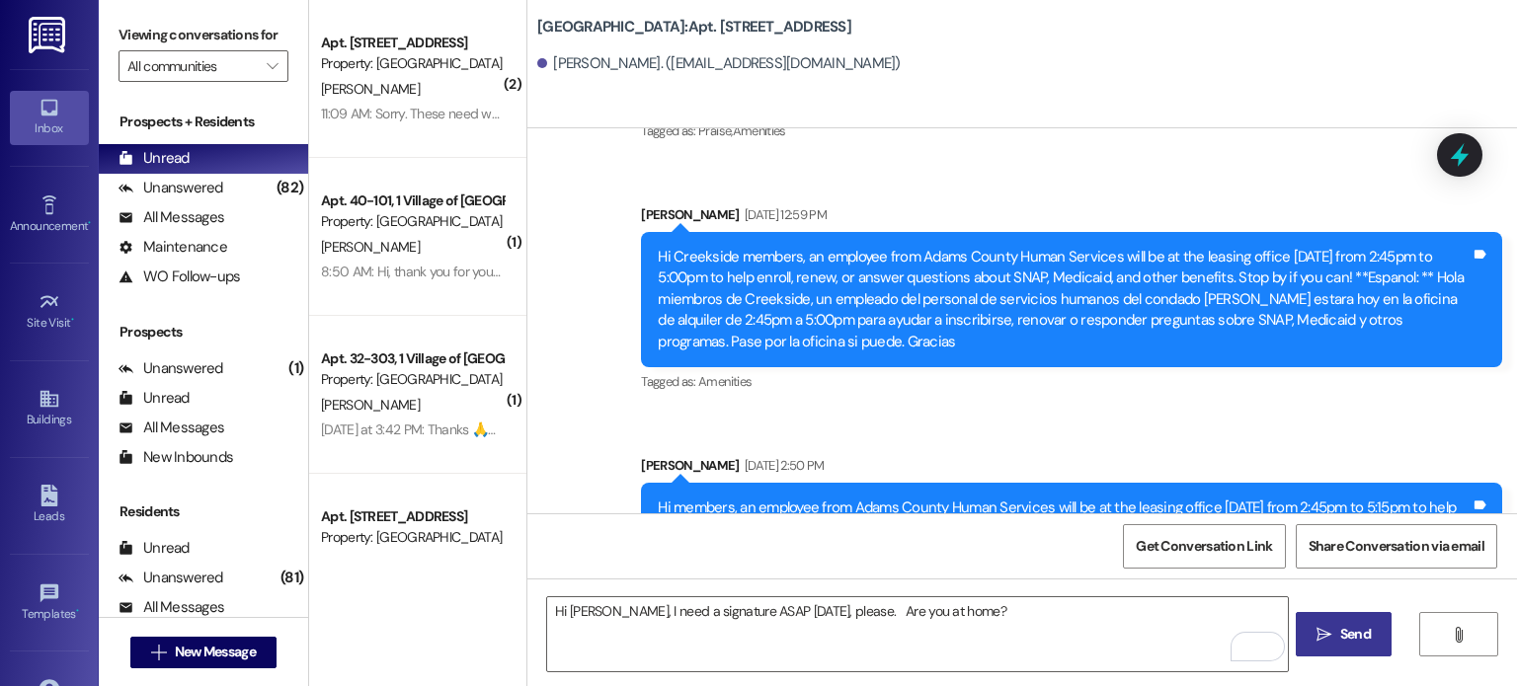
click at [1345, 629] on span "Send" at bounding box center [1355, 634] width 31 height 21
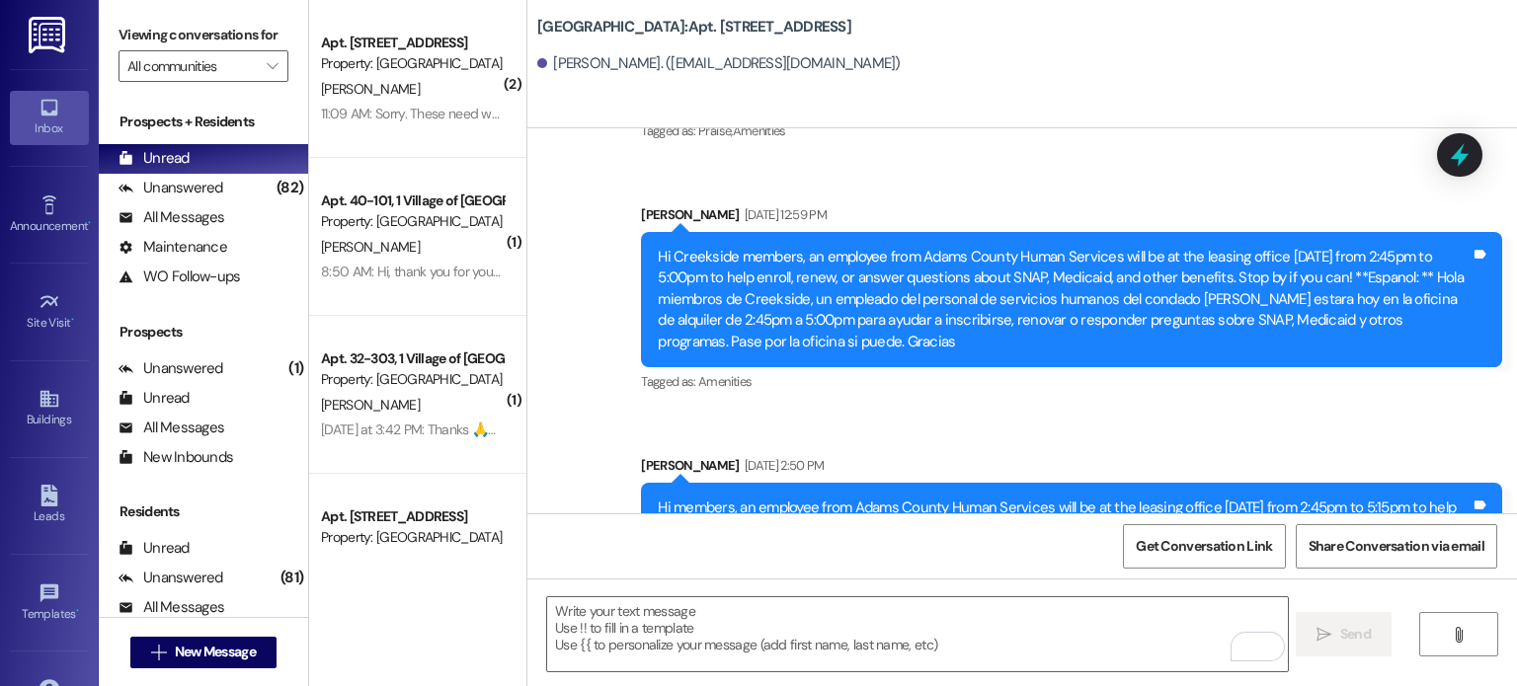
click at [59, 114] on link "Inbox" at bounding box center [49, 117] width 79 height 53
click at [162, 58] on input "All communities" at bounding box center [191, 66] width 129 height 32
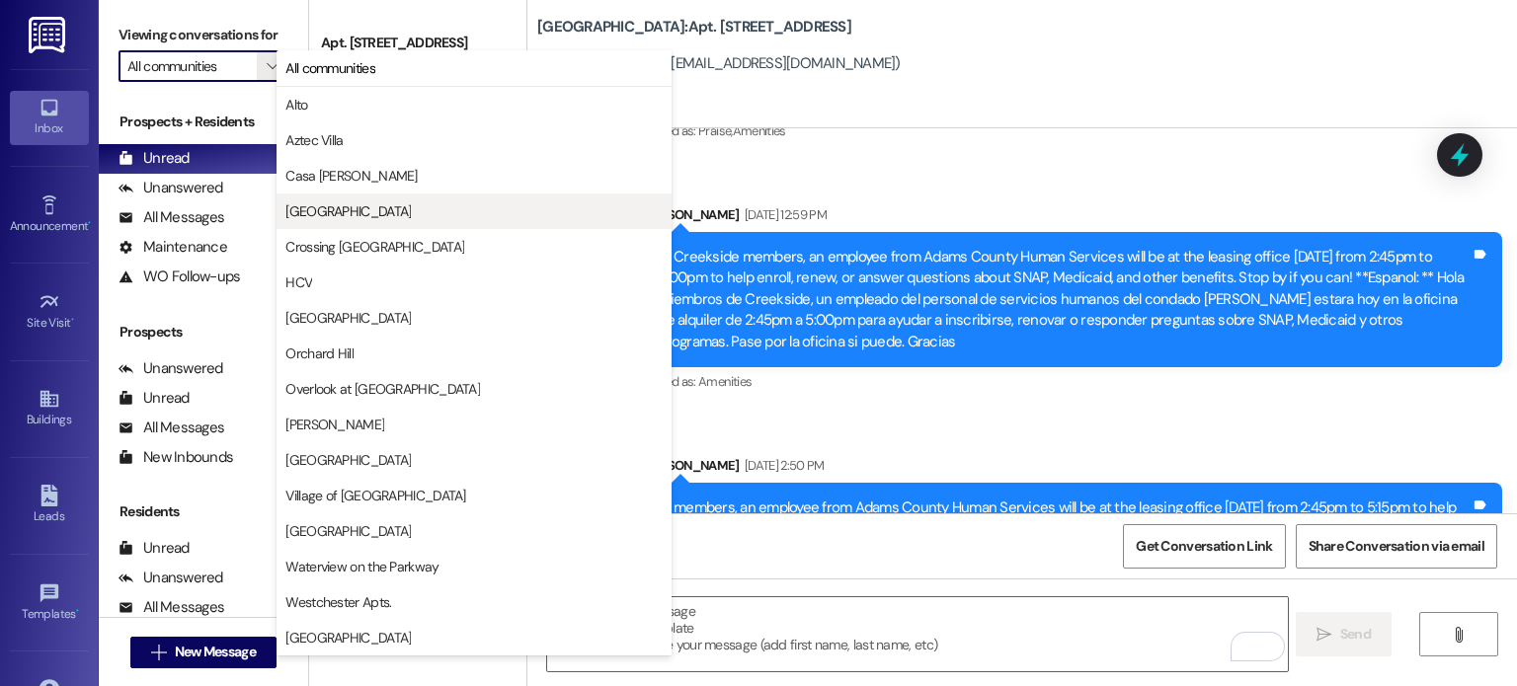
click at [303, 209] on span "Creekside Place" at bounding box center [347, 211] width 125 height 20
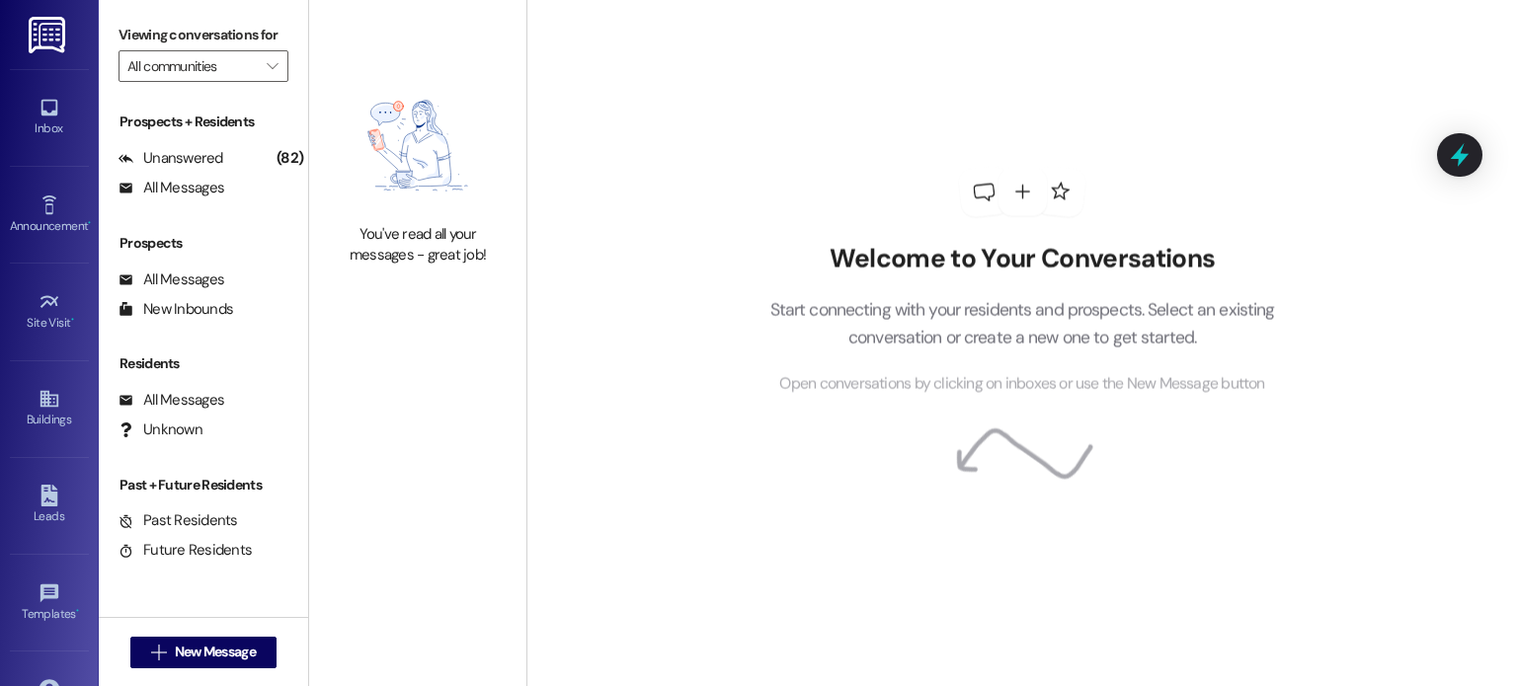
type input "Creekside Place"
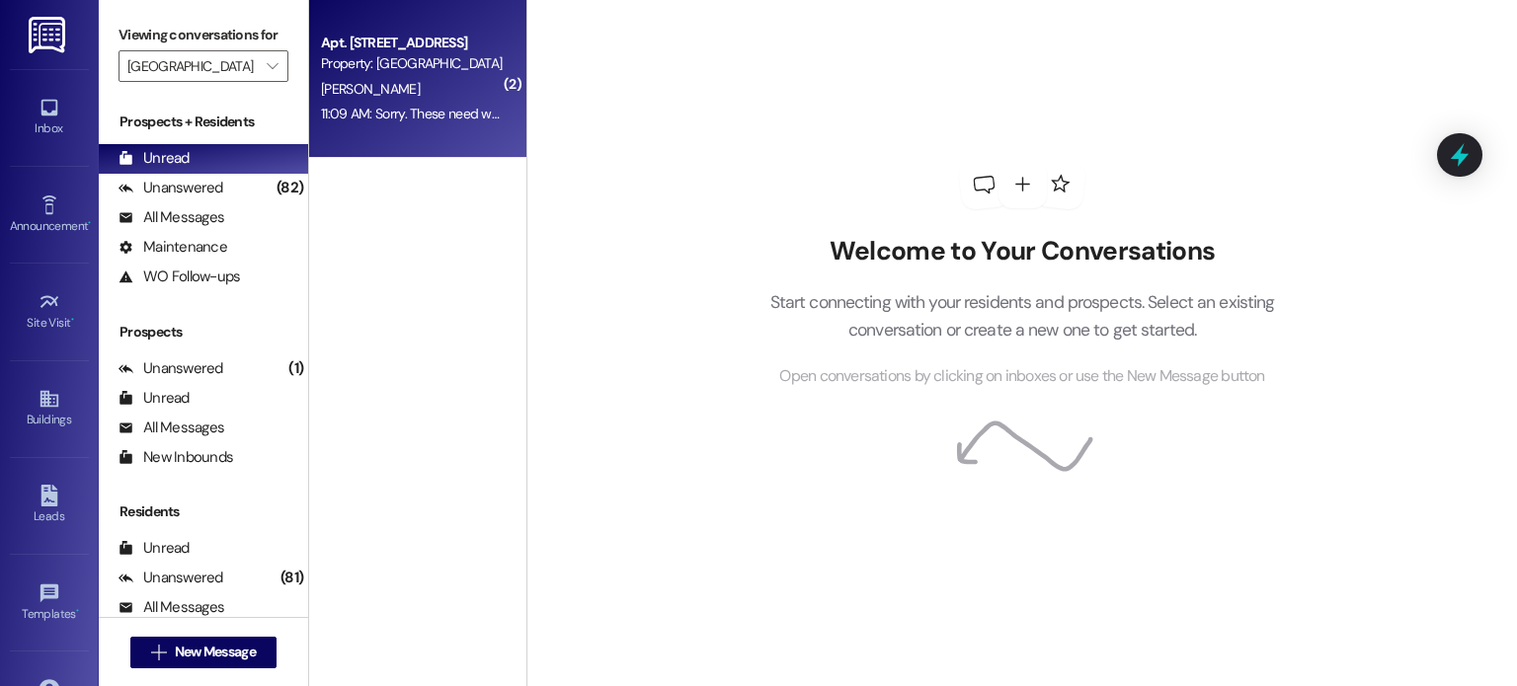
click at [385, 80] on div "D. Perez" at bounding box center [412, 89] width 187 height 25
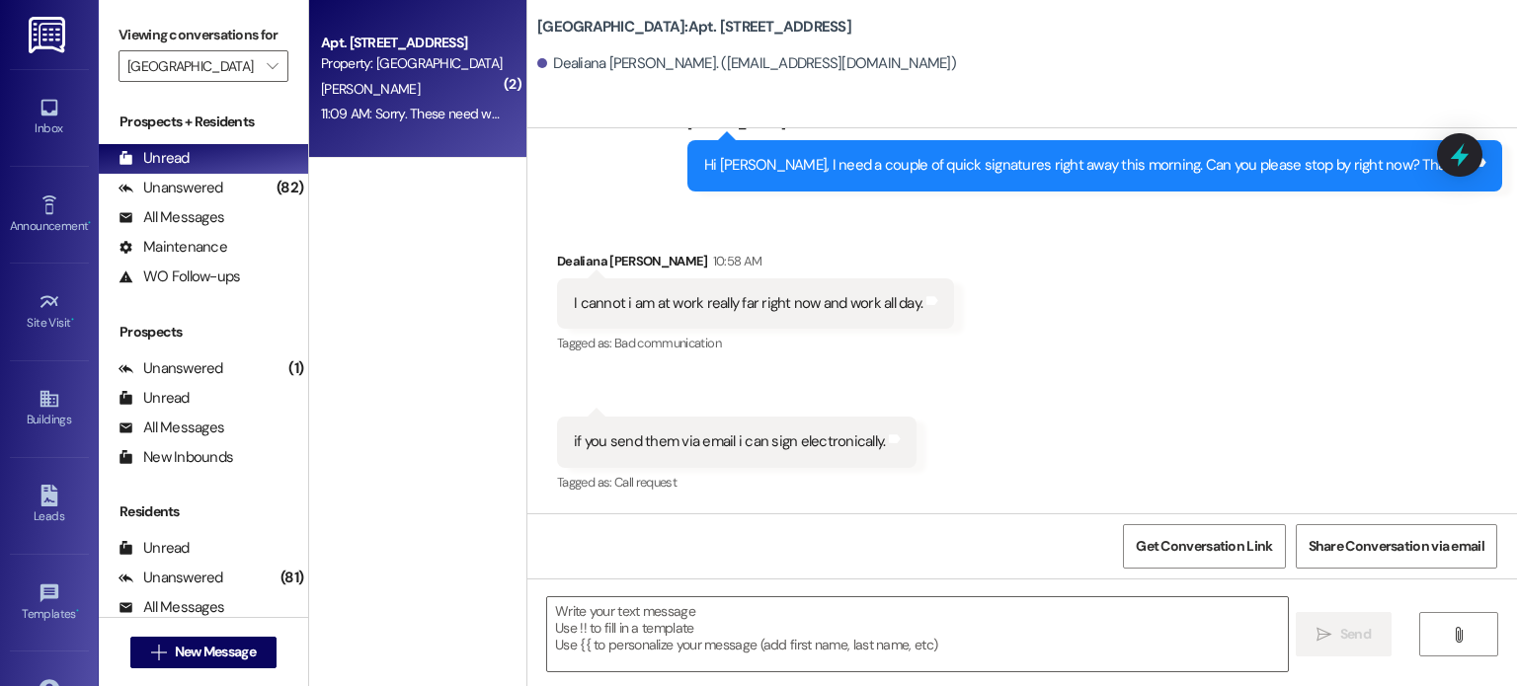
scroll to position [21182, 0]
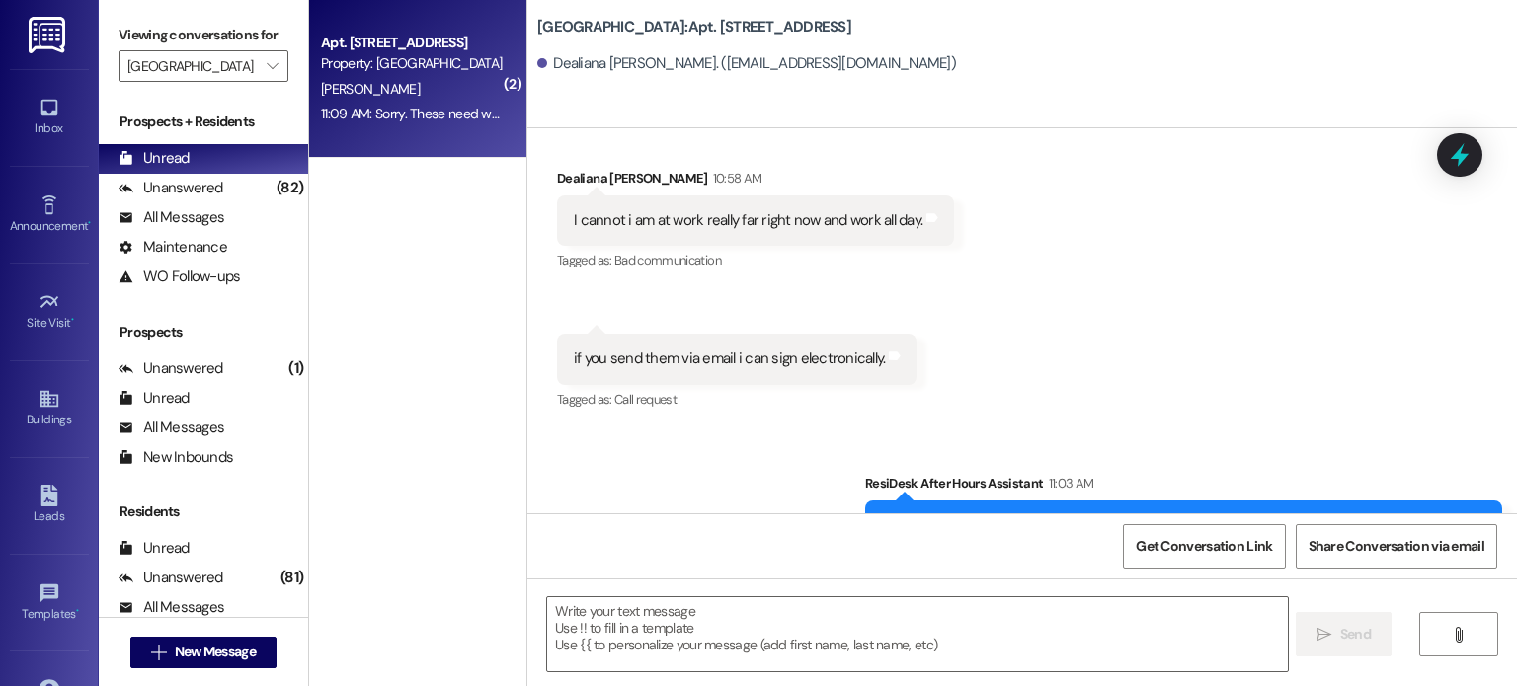
drag, startPoint x: 926, startPoint y: 406, endPoint x: 870, endPoint y: 441, distance: 66.6
click at [870, 441] on div "Sent via SMS ResiDesk After Hours Assistant 11:03 AM Hi, thank you for your mes…" at bounding box center [1021, 566] width 989 height 275
click at [198, 64] on input "Creekside Place" at bounding box center [191, 66] width 129 height 32
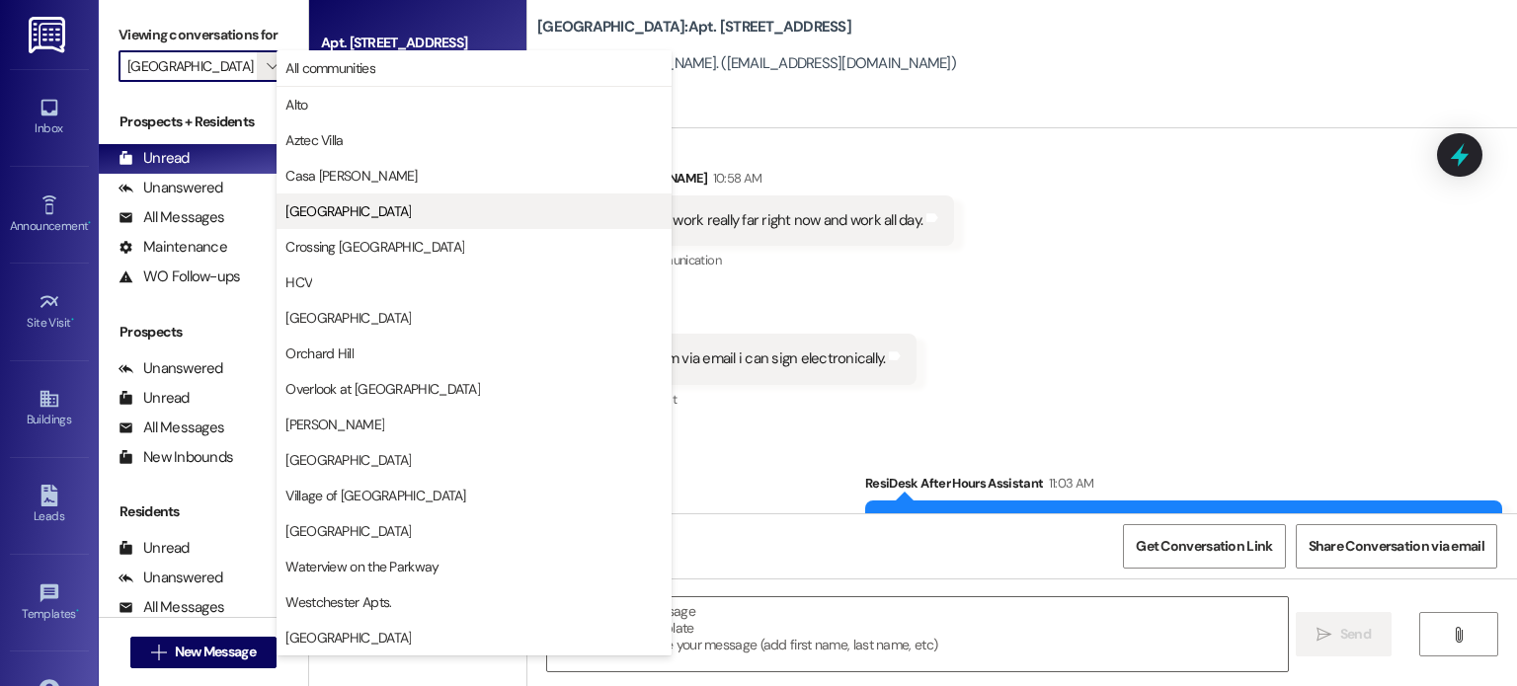
click at [324, 210] on span "Creekside Place" at bounding box center [347, 211] width 125 height 20
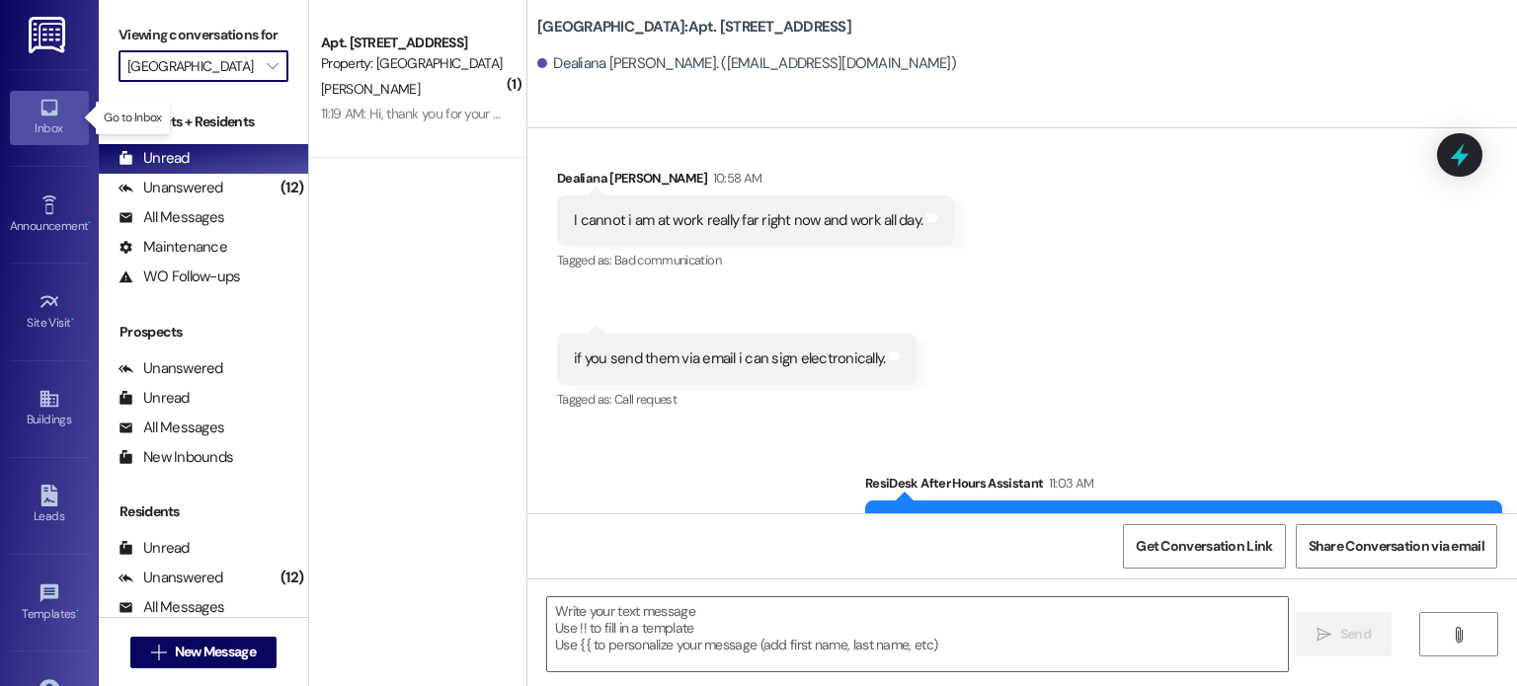
click at [52, 118] on div "Inbox" at bounding box center [49, 128] width 99 height 20
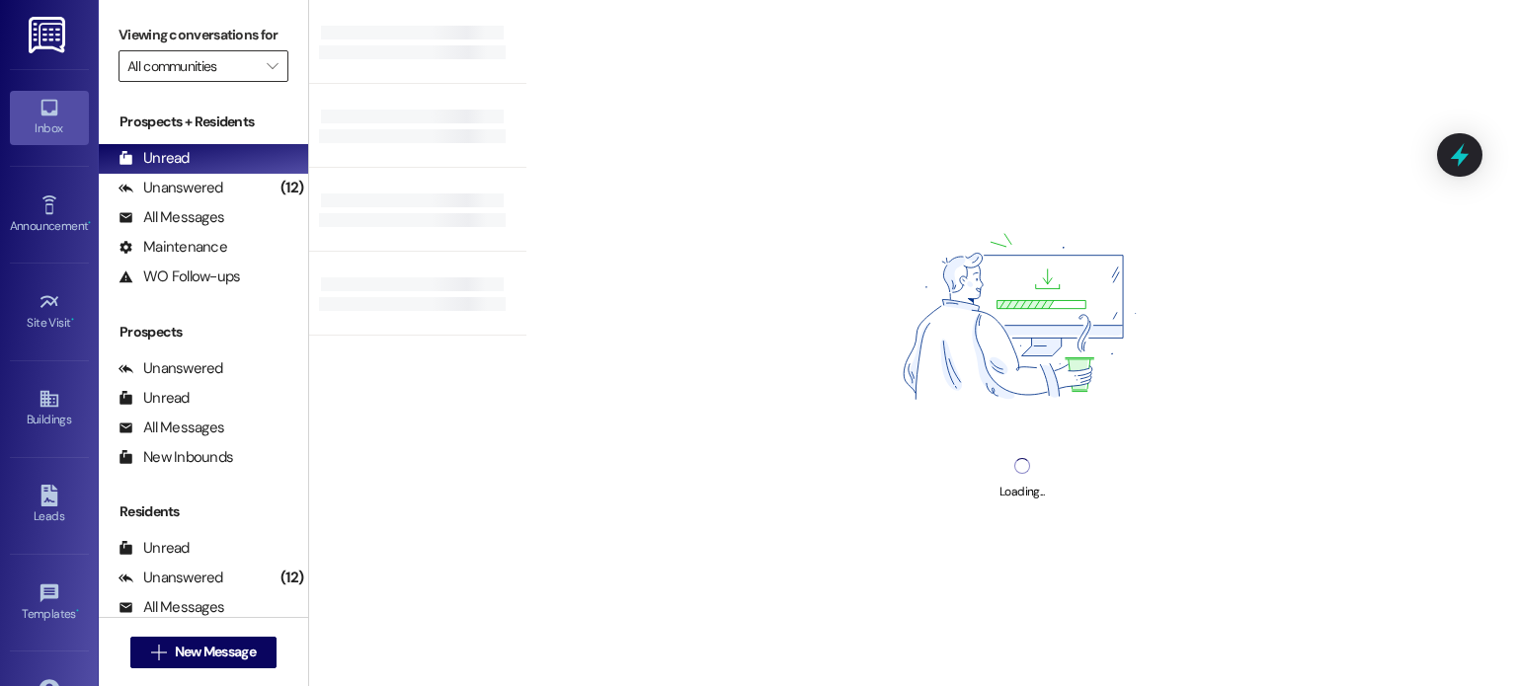
click at [179, 74] on input "All communities" at bounding box center [191, 66] width 129 height 32
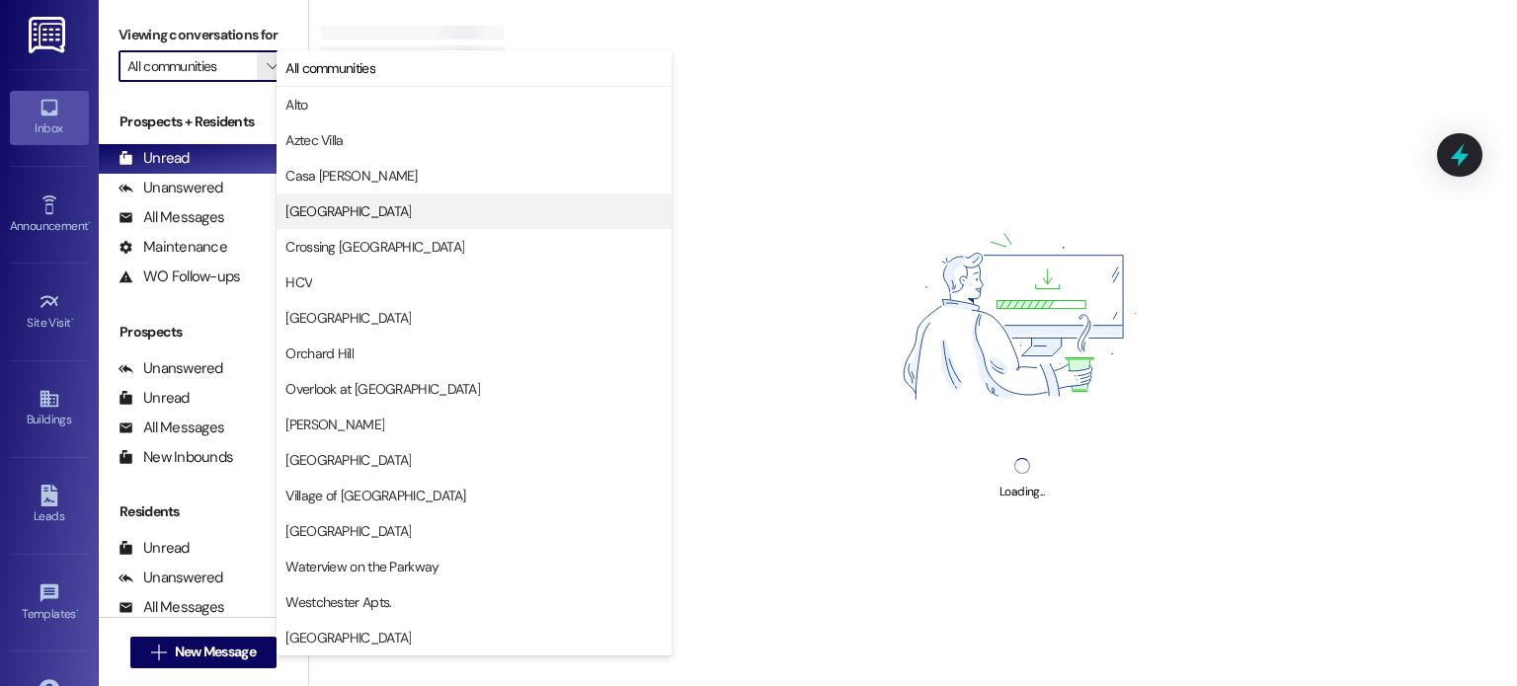
click at [331, 197] on button "Creekside Place" at bounding box center [473, 212] width 395 height 36
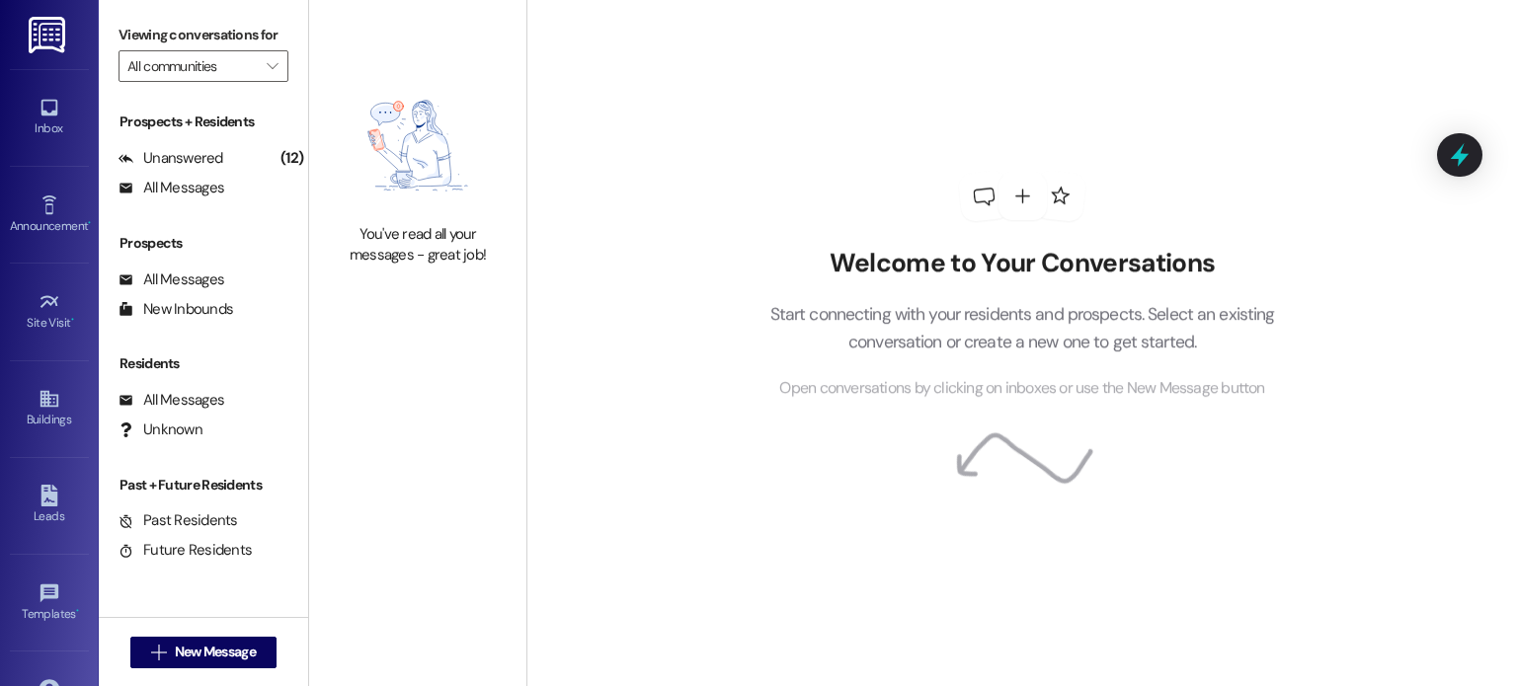
type input "Creekside Place"
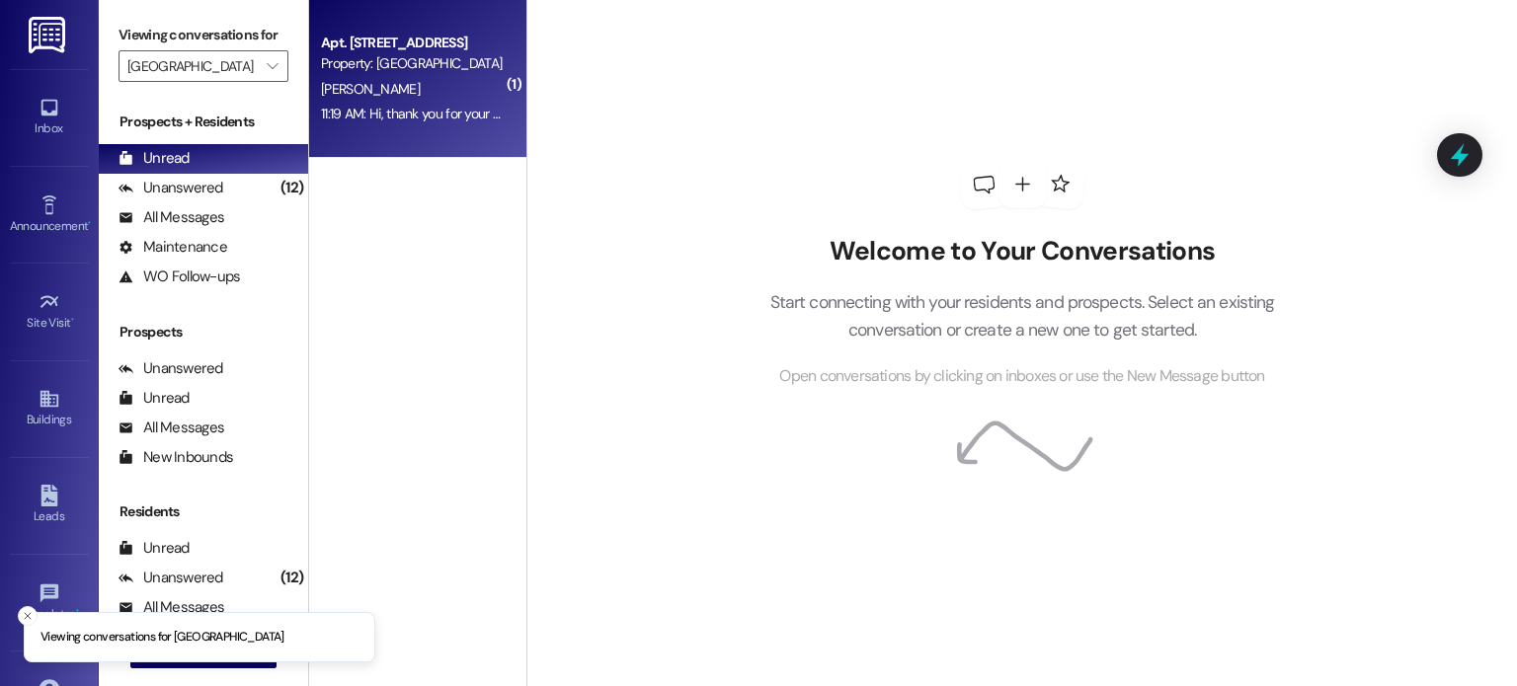
click at [420, 84] on span "E. Ramirez-Hernandez" at bounding box center [370, 89] width 99 height 18
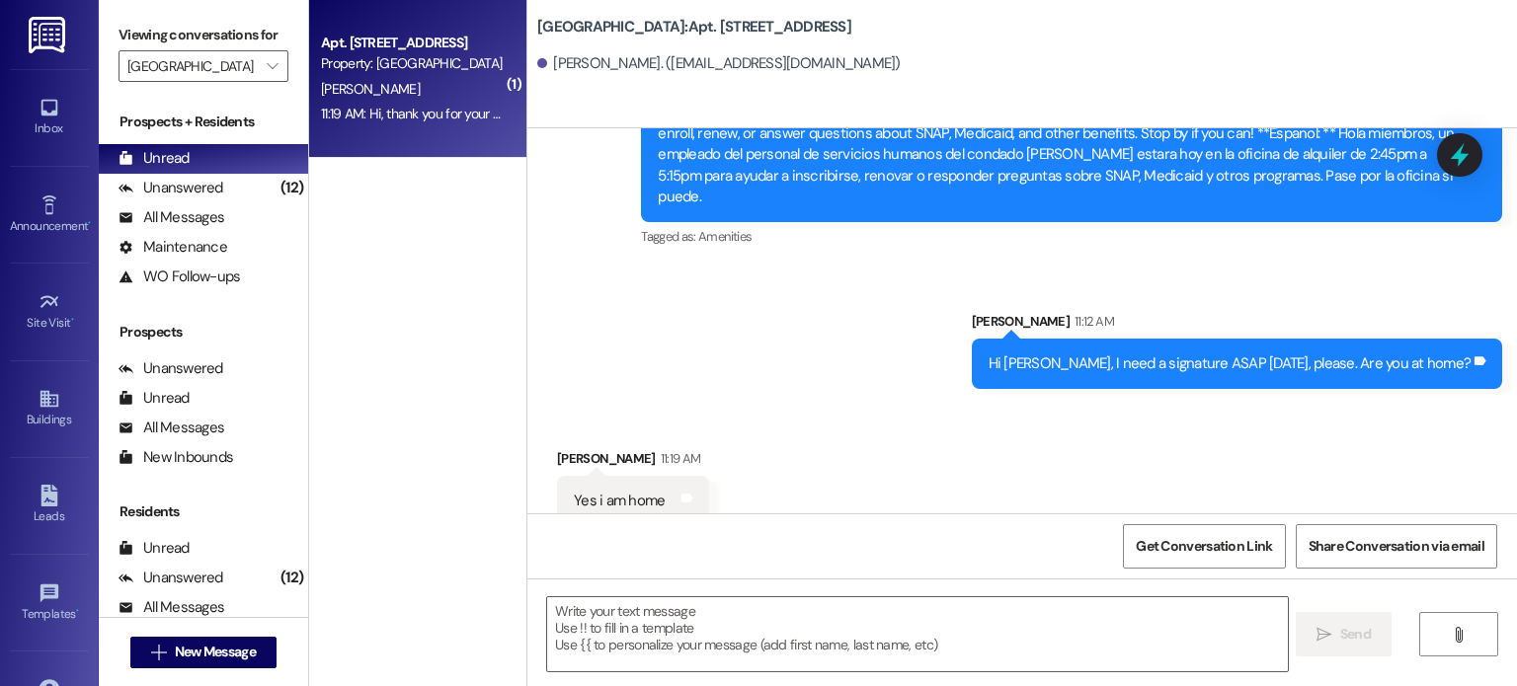
scroll to position [14258, 0]
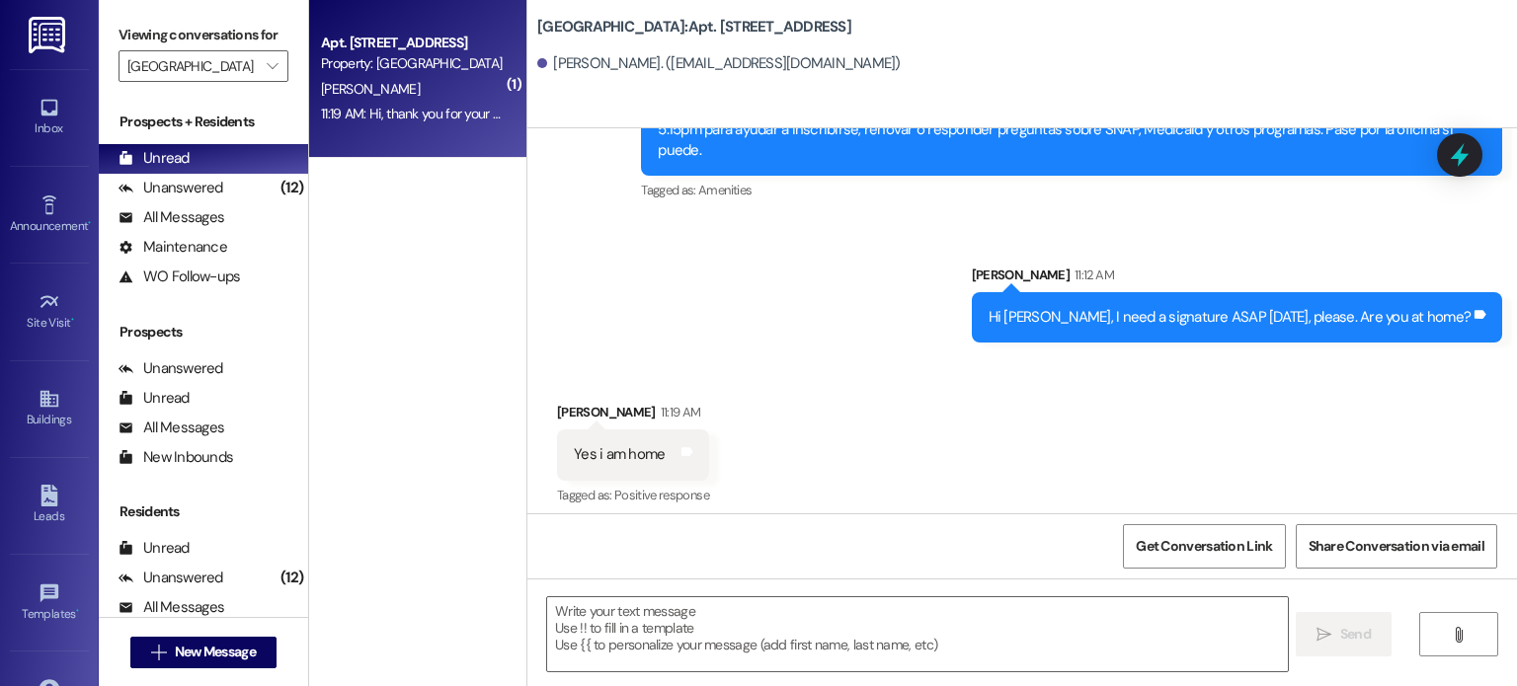
click at [780, 524] on div "Sent via SMS ResiDesk After Hours Assistant 11:19 AM Hi, thank you for your mes…" at bounding box center [1021, 592] width 989 height 137
click at [549, 626] on textarea at bounding box center [917, 634] width 740 height 74
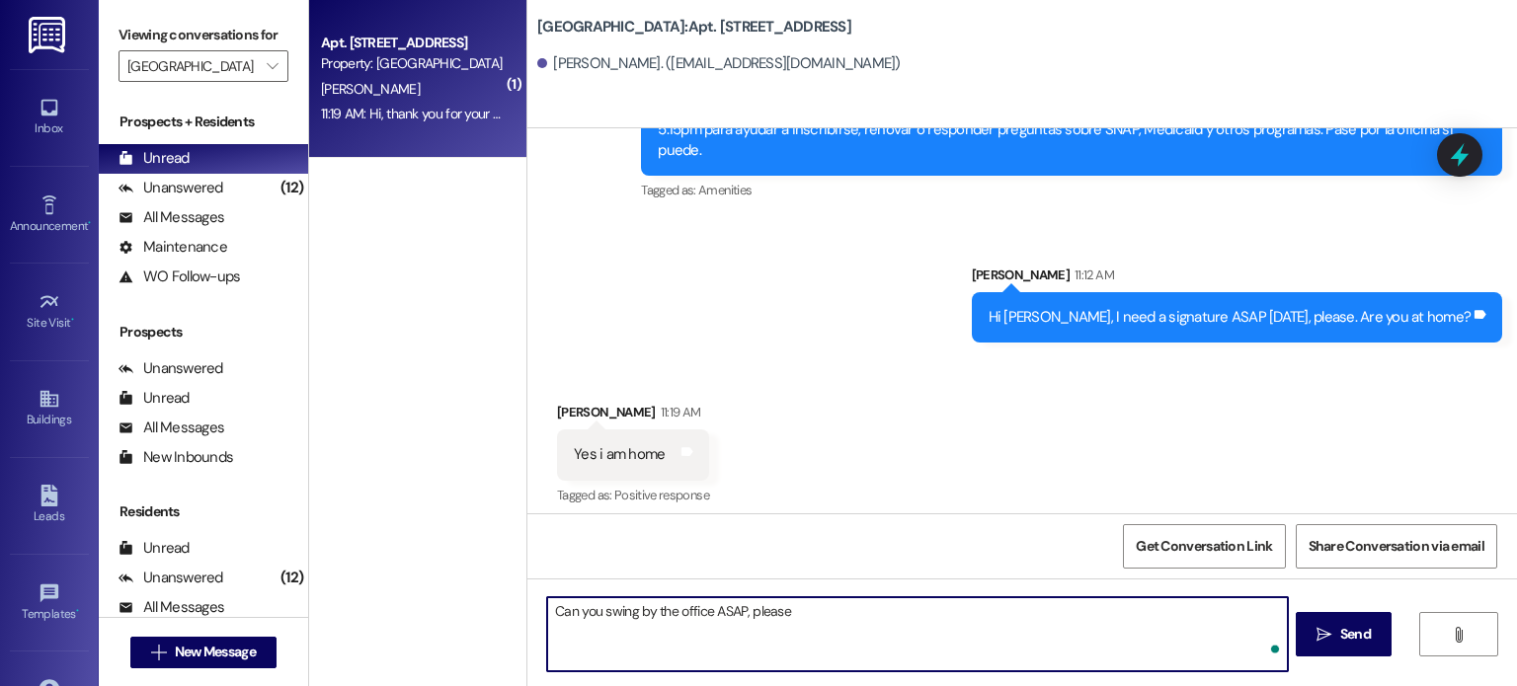
type textarea "Can you swing by the office ASAP, please?"
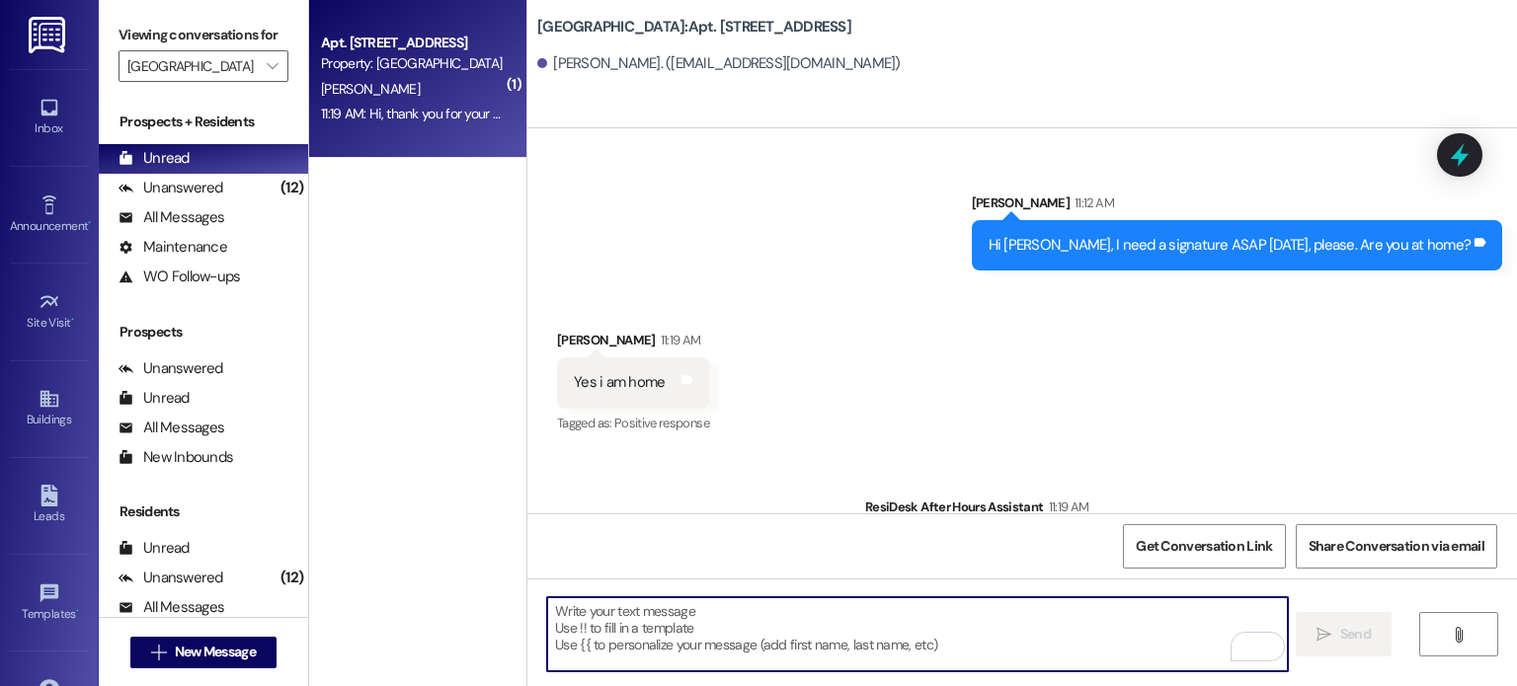
scroll to position [14396, 0]
